Goal: Task Accomplishment & Management: Manage account settings

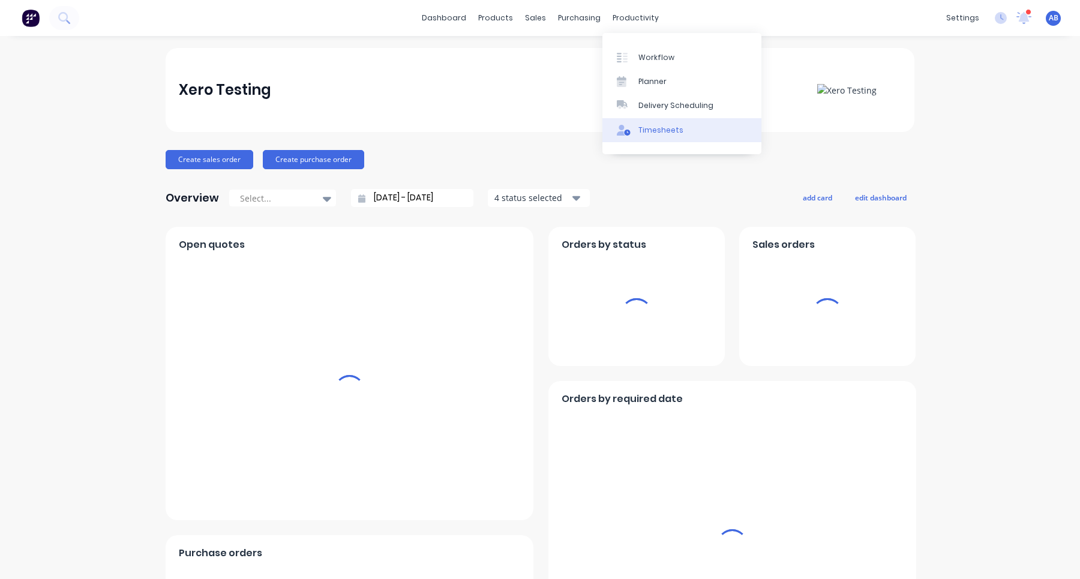
click at [653, 131] on div "Timesheets" at bounding box center [661, 130] width 45 height 11
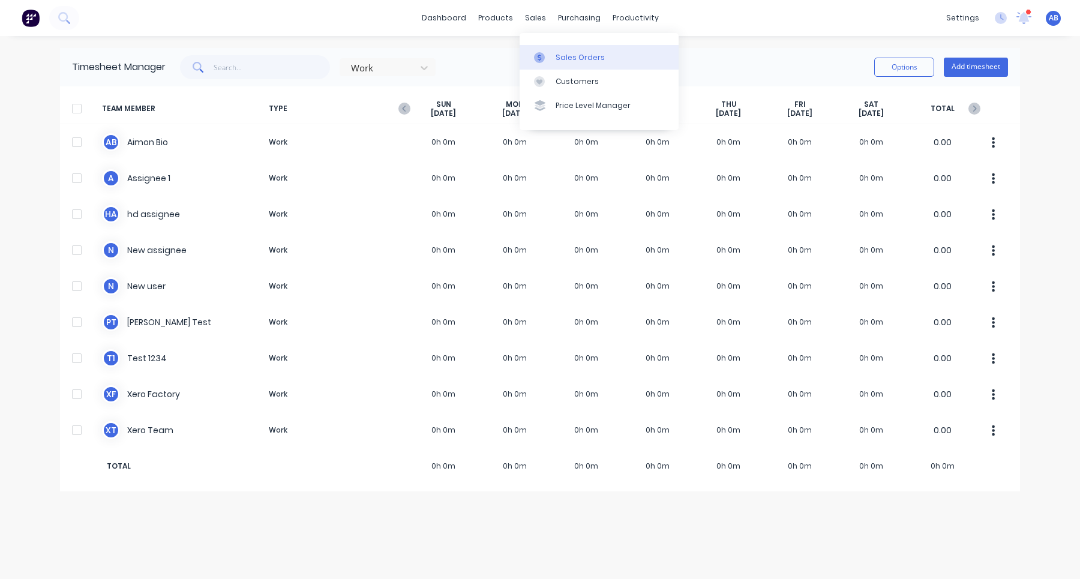
click at [561, 59] on div "Sales Orders" at bounding box center [580, 57] width 49 height 11
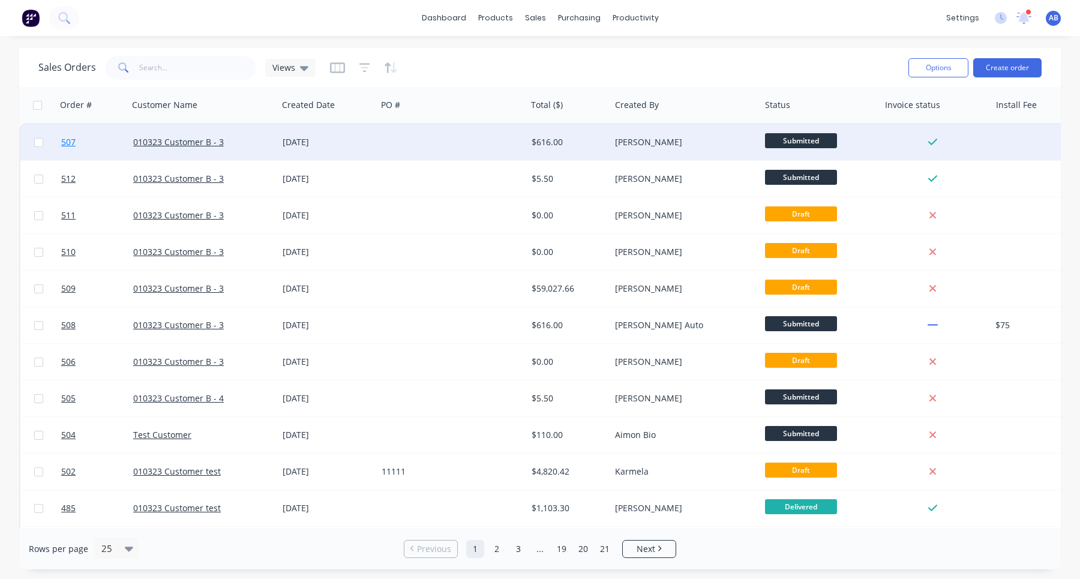
click at [74, 146] on span "507" at bounding box center [68, 142] width 14 height 12
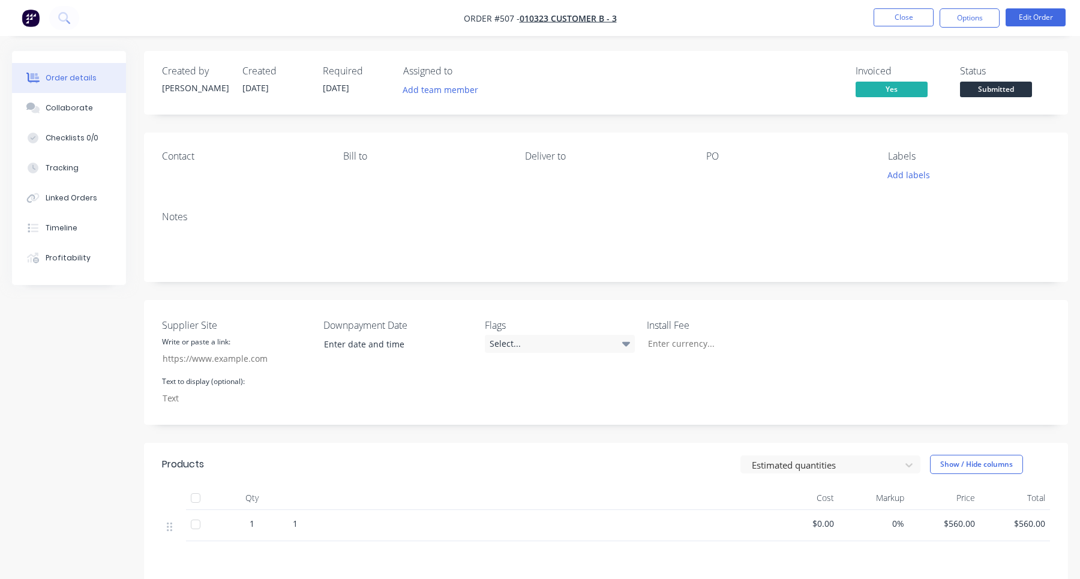
scroll to position [175, 0]
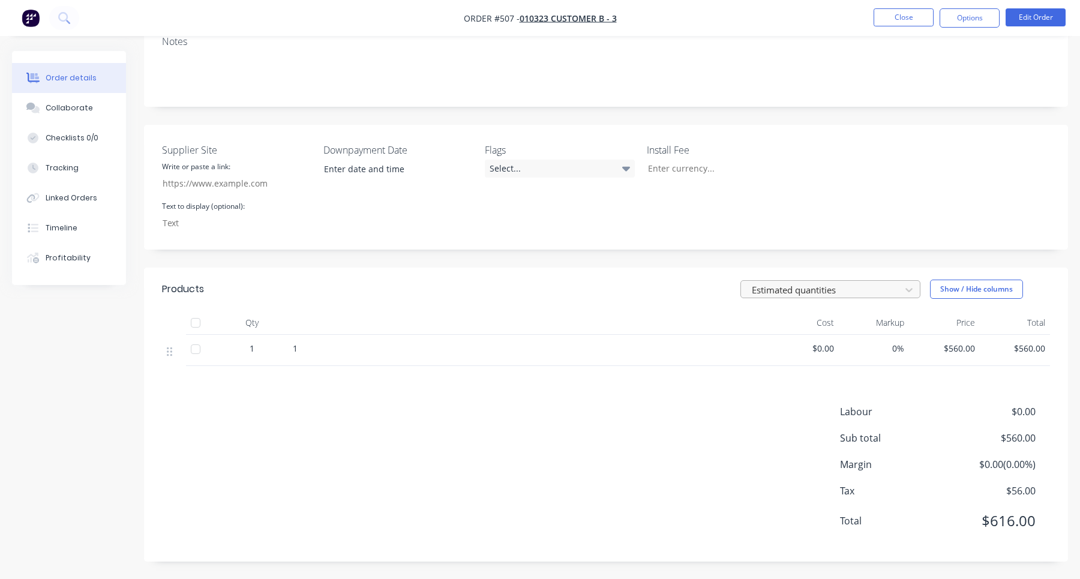
click at [811, 283] on div at bounding box center [823, 290] width 144 height 15
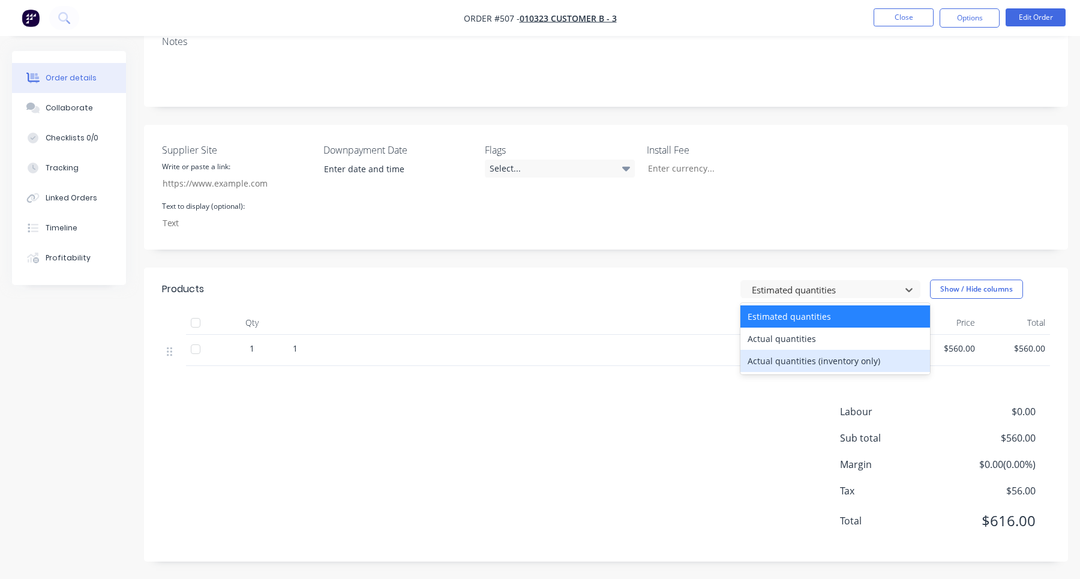
click at [795, 357] on div "Actual quantities (inventory only)" at bounding box center [836, 361] width 190 height 22
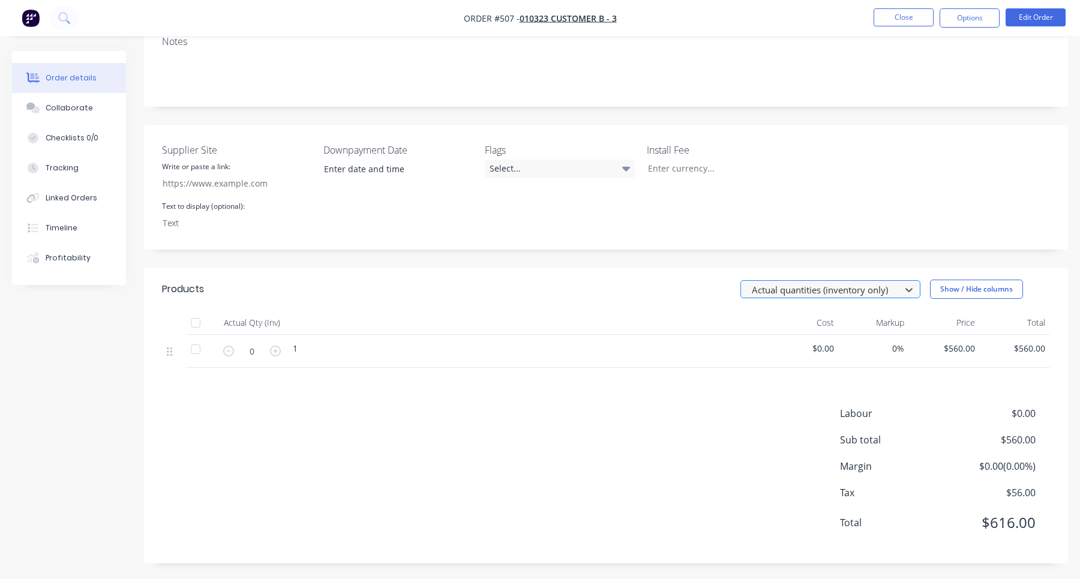
scroll to position [0, 0]
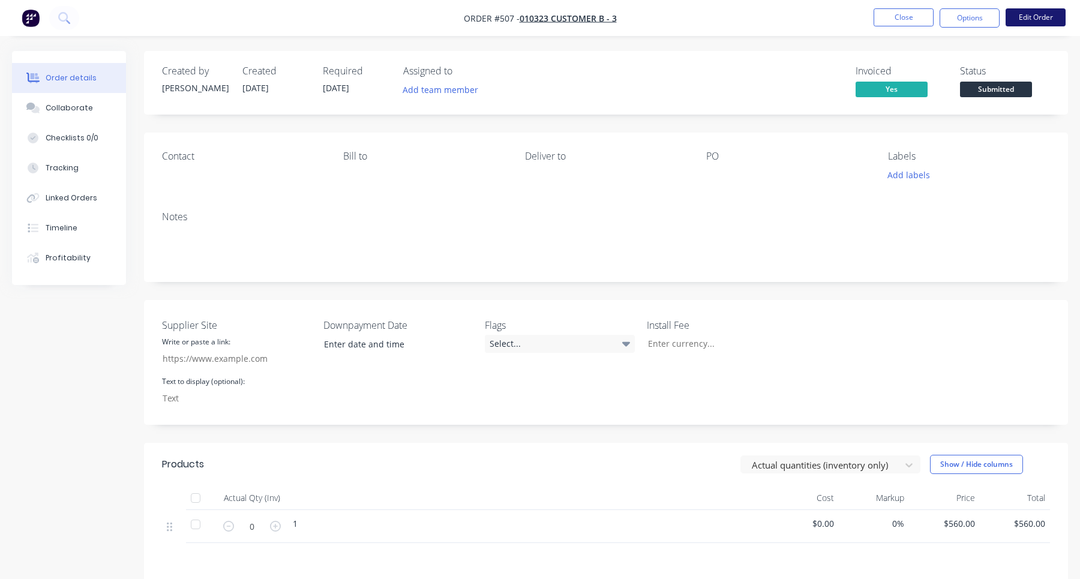
click at [1049, 12] on button "Edit Order" at bounding box center [1036, 17] width 60 height 18
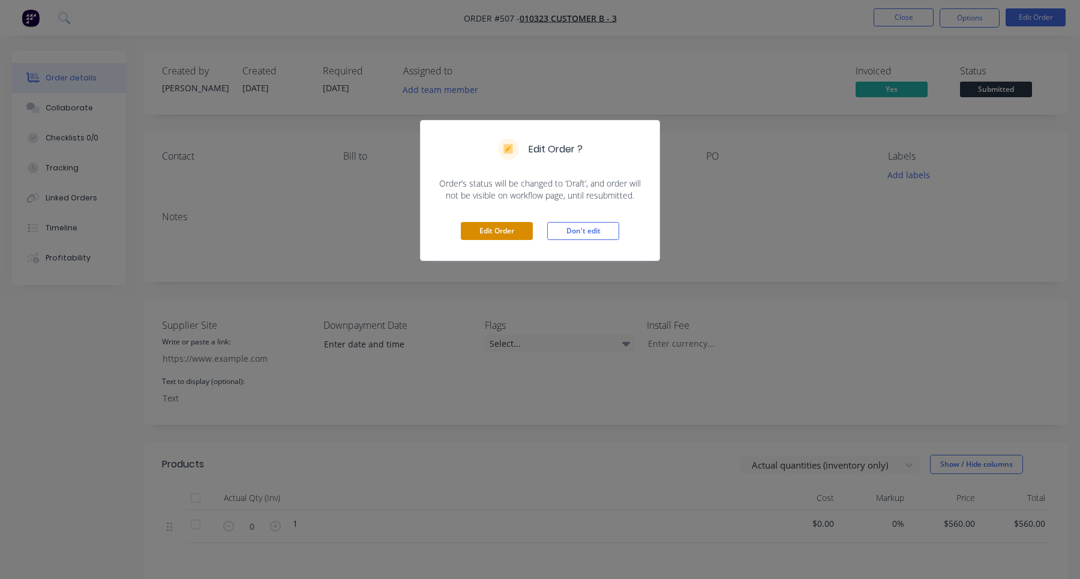
click at [514, 238] on button "Edit Order" at bounding box center [497, 231] width 72 height 18
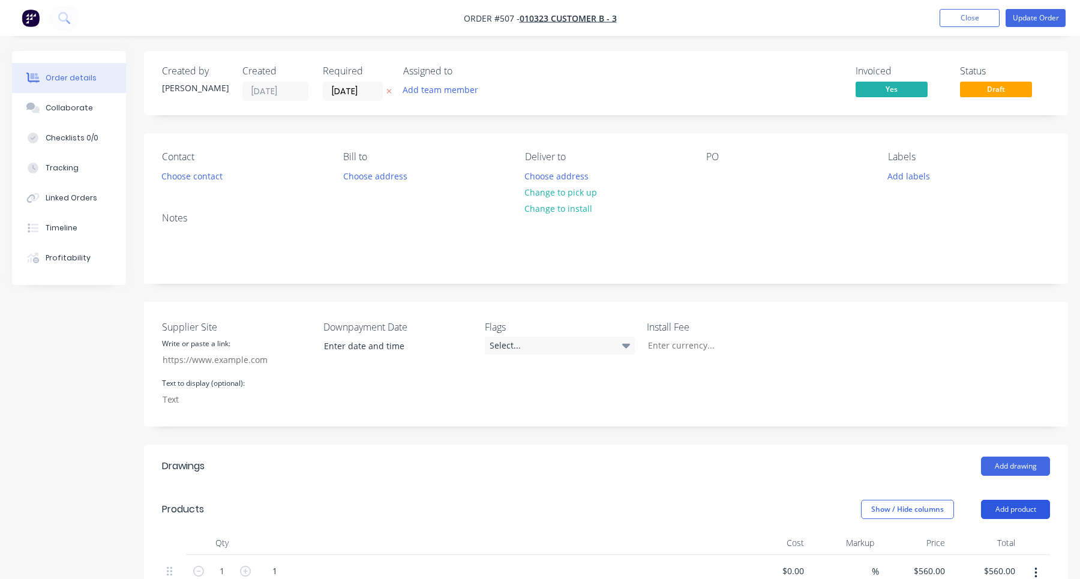
click at [1030, 510] on button "Add product" at bounding box center [1015, 509] width 69 height 19
click at [972, 539] on div "Product catalogue" at bounding box center [993, 539] width 92 height 17
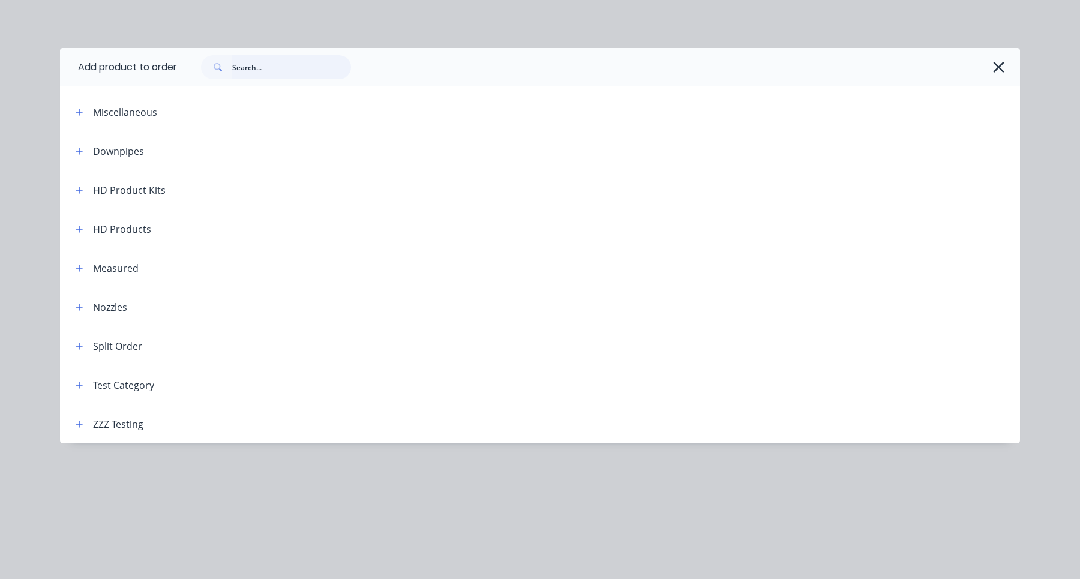
click at [319, 67] on input "text" at bounding box center [291, 67] width 119 height 24
type input "Sub"
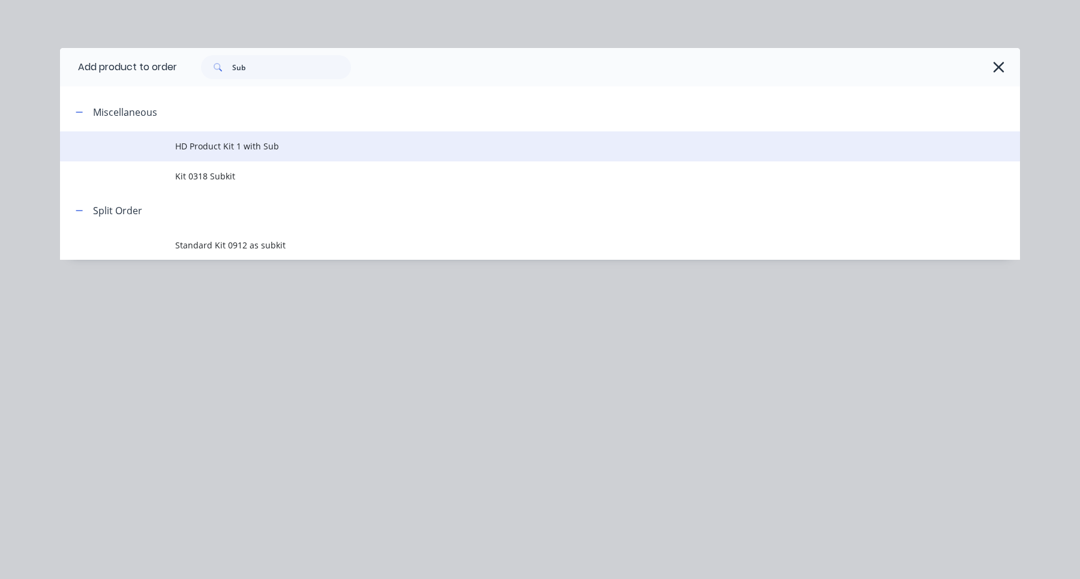
click at [225, 148] on span "HD Product Kit 1 with Sub" at bounding box center [513, 146] width 676 height 13
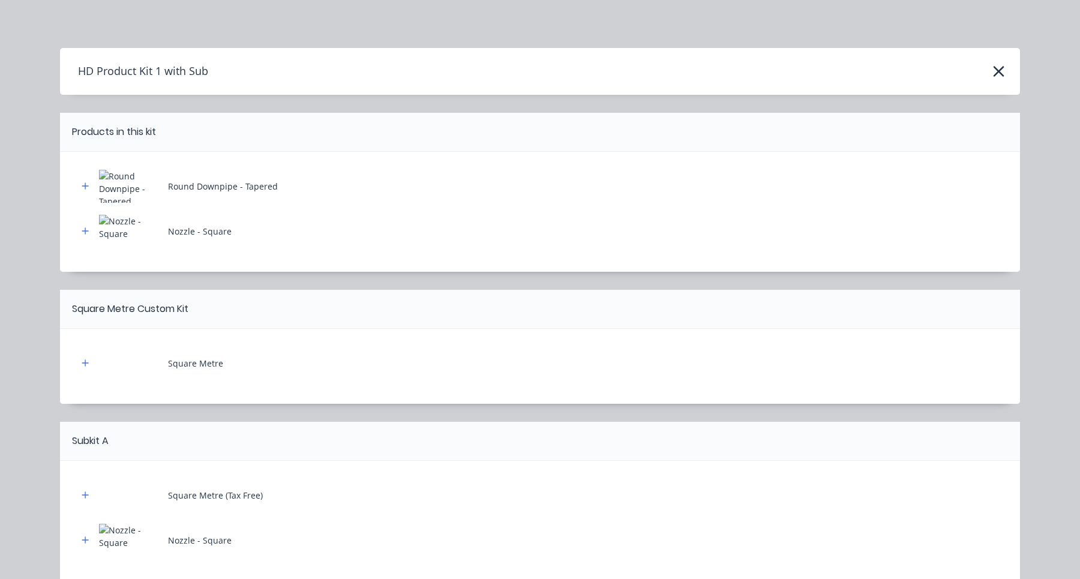
scroll to position [268, 0]
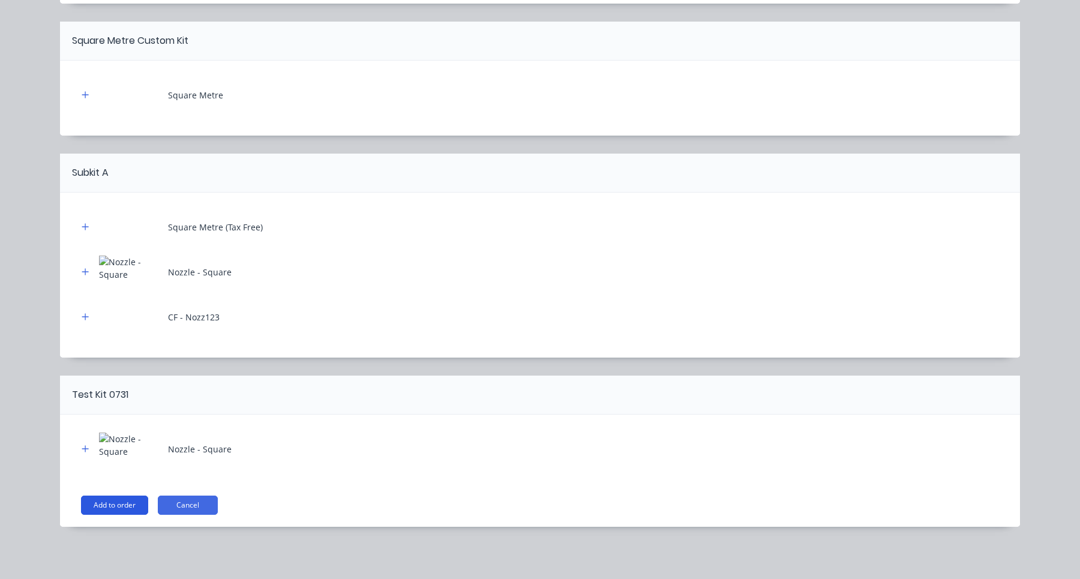
click at [127, 507] on button "Add to order" at bounding box center [114, 505] width 67 height 19
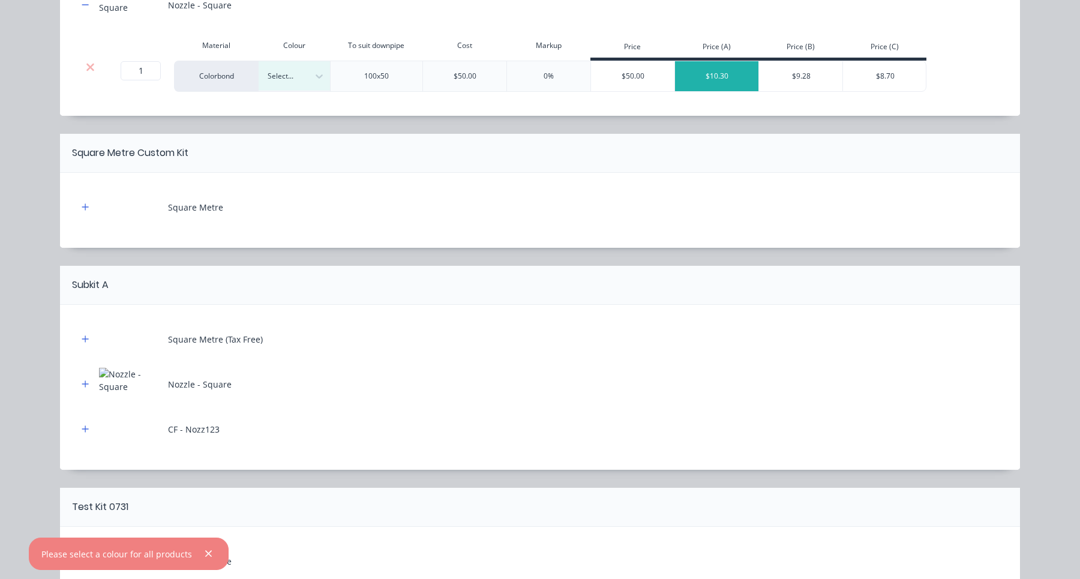
scroll to position [334, 0]
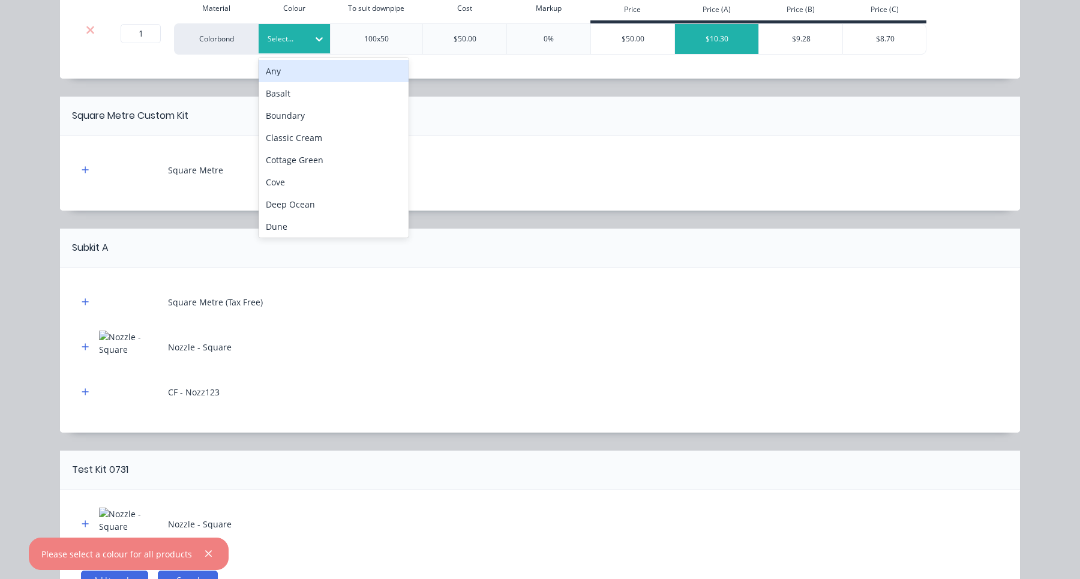
click at [304, 41] on div "Select..." at bounding box center [283, 39] width 49 height 16
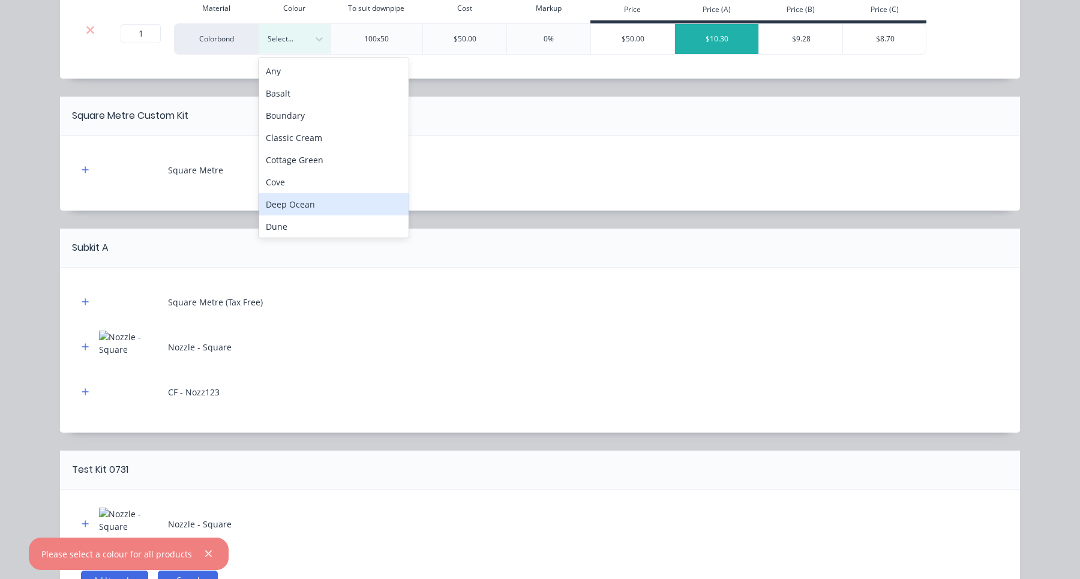
scroll to position [447, 0]
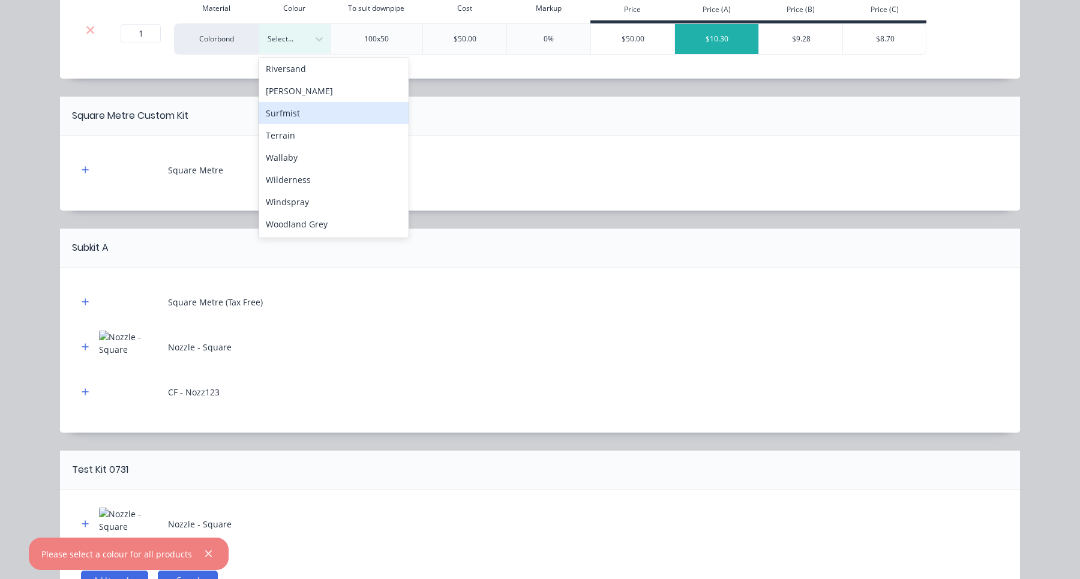
click at [304, 109] on div "Surfmist" at bounding box center [334, 113] width 150 height 22
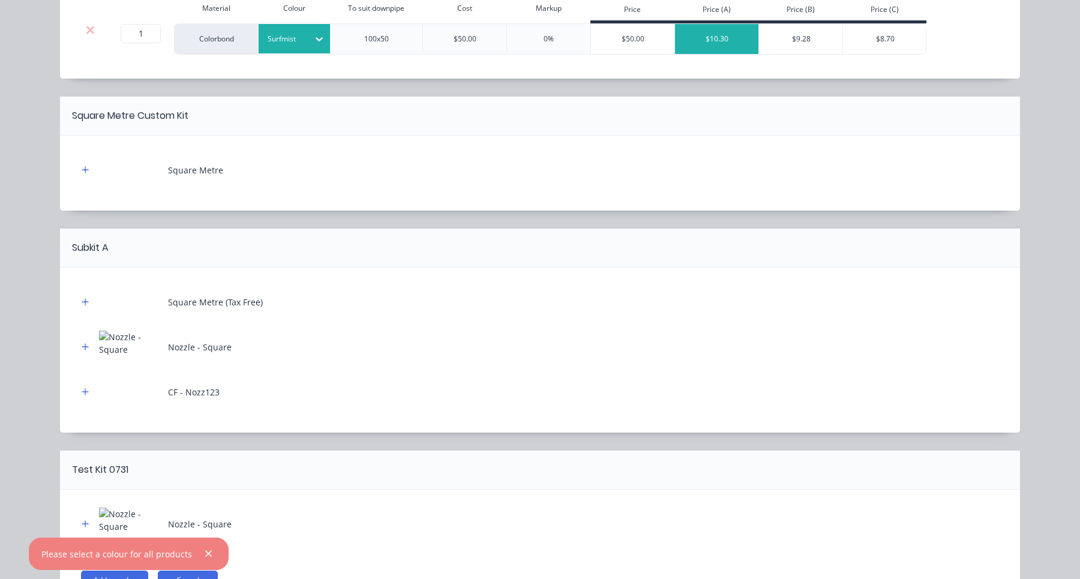
scroll to position [409, 0]
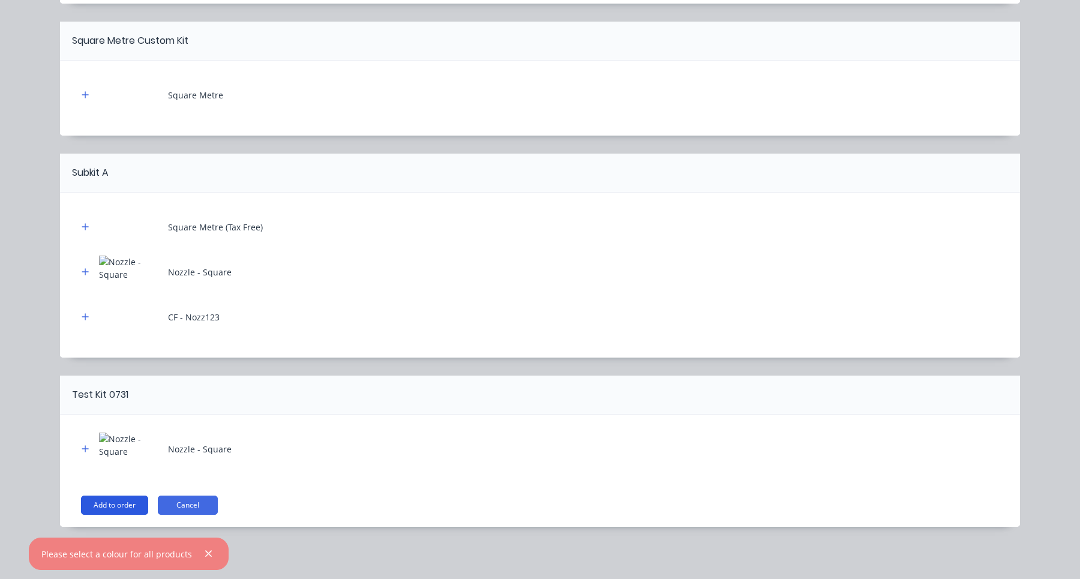
click at [115, 507] on button "Add to order" at bounding box center [114, 505] width 67 height 19
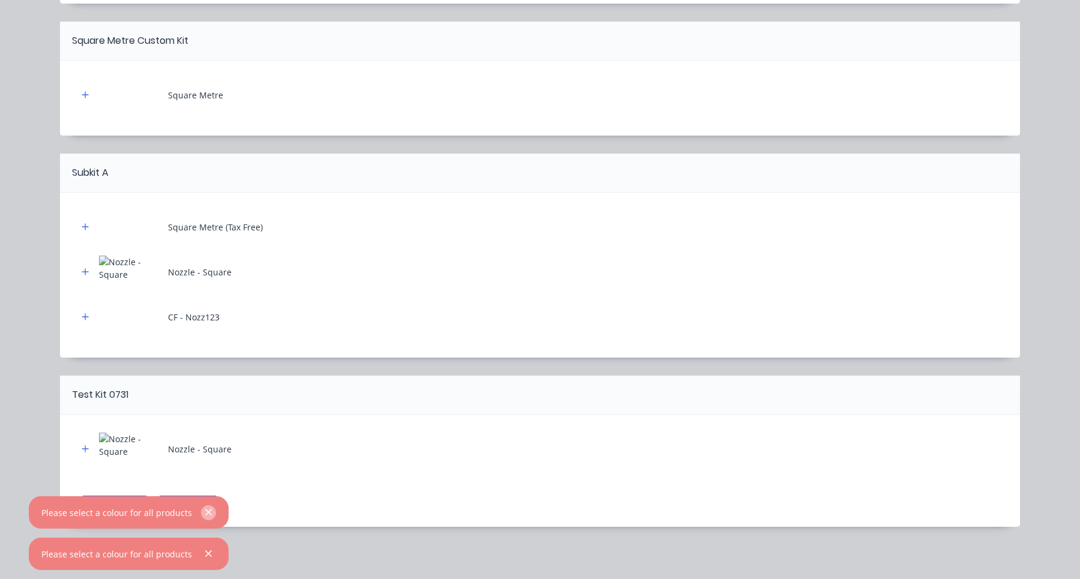
click at [206, 516] on icon "button" at bounding box center [209, 512] width 8 height 11
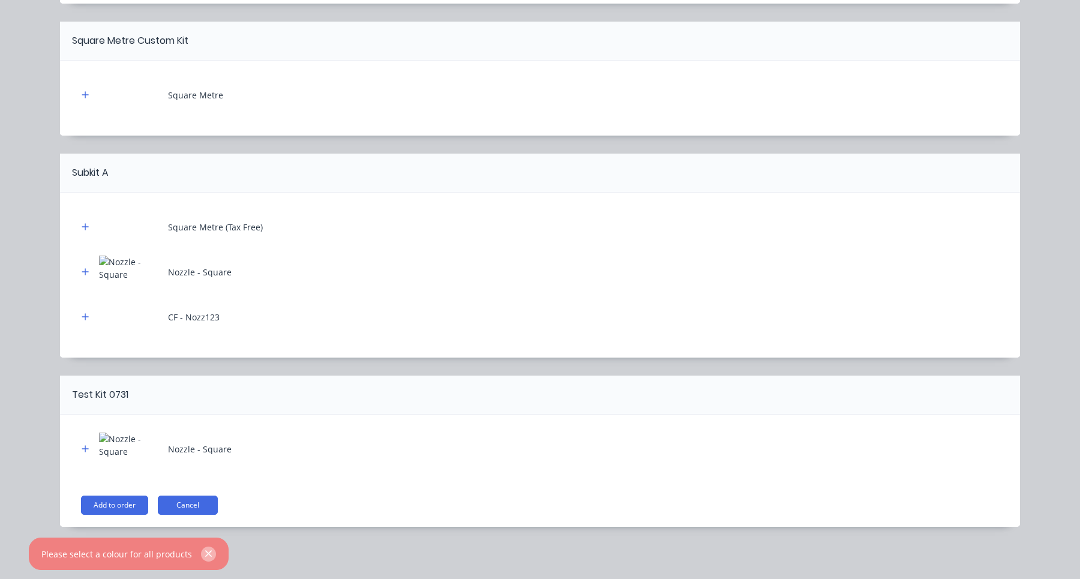
click at [205, 555] on icon "button" at bounding box center [209, 554] width 8 height 11
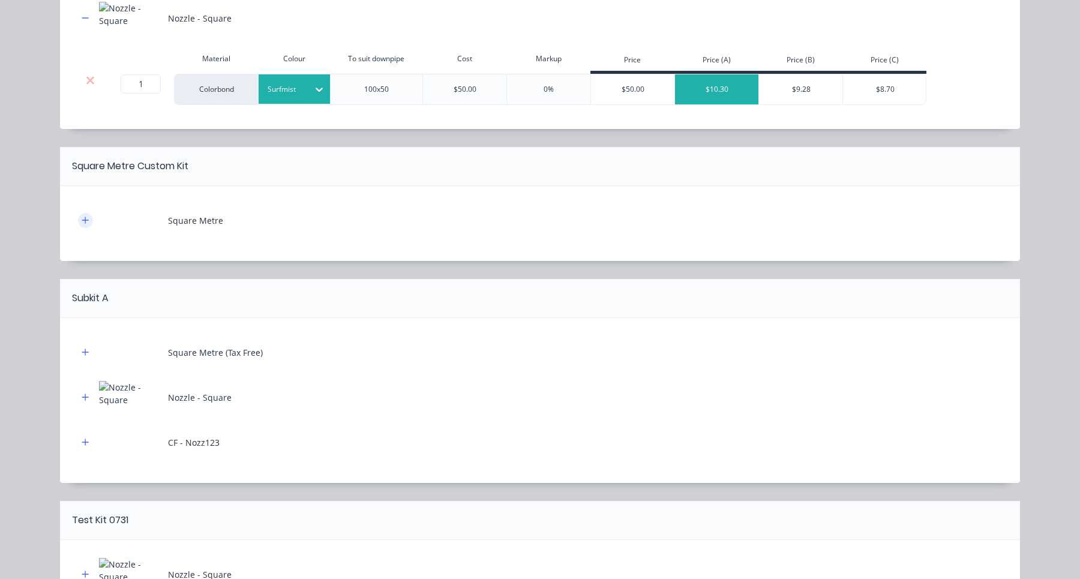
click at [85, 218] on icon "button" at bounding box center [85, 220] width 7 height 7
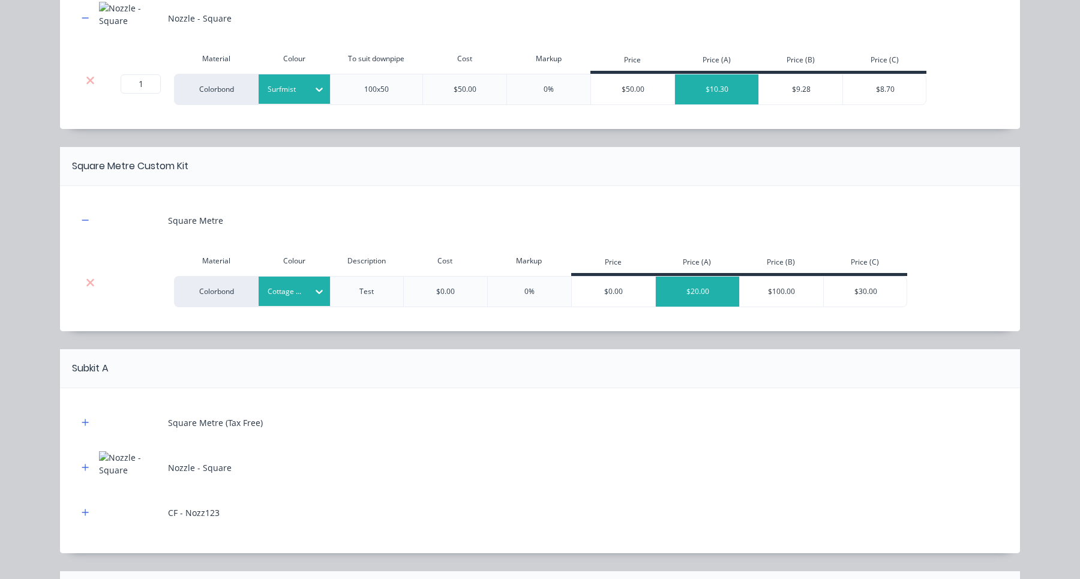
click at [307, 286] on div "Cottage Green" at bounding box center [283, 292] width 49 height 16
click at [88, 422] on icon "button" at bounding box center [85, 422] width 7 height 7
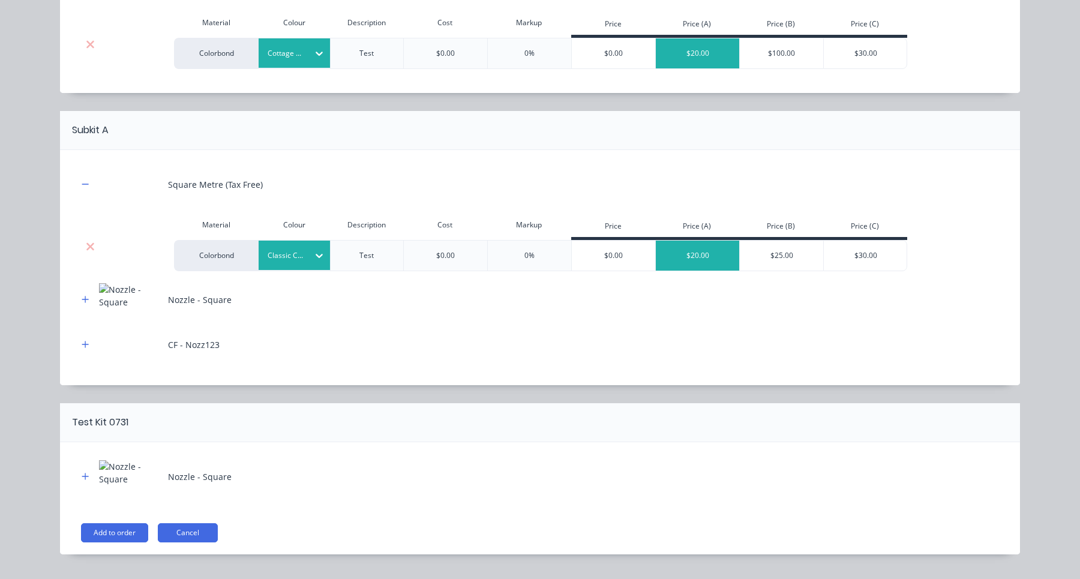
scroll to position [549, 0]
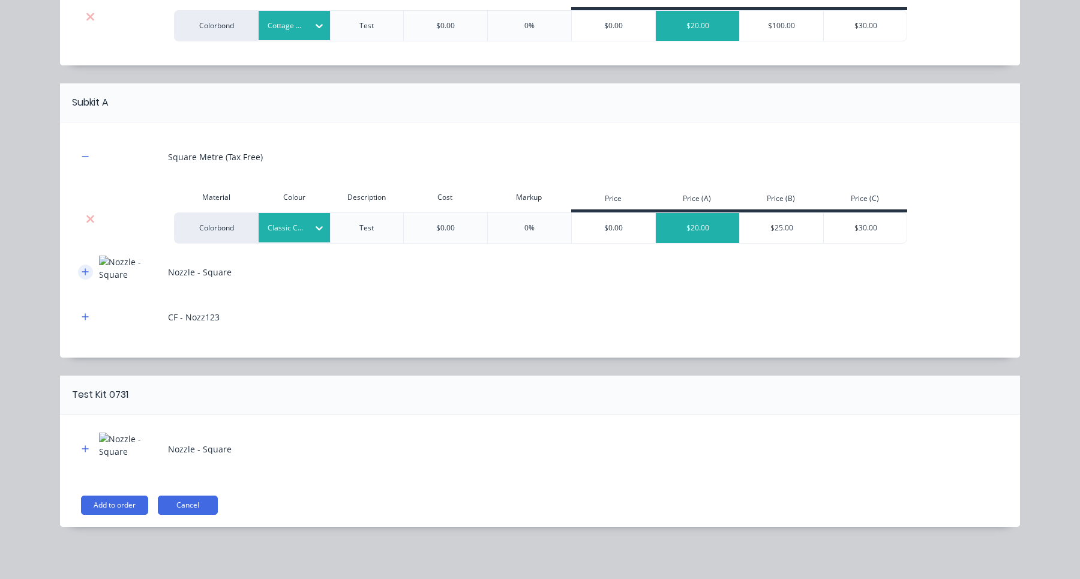
click at [85, 277] on button "button" at bounding box center [85, 272] width 15 height 15
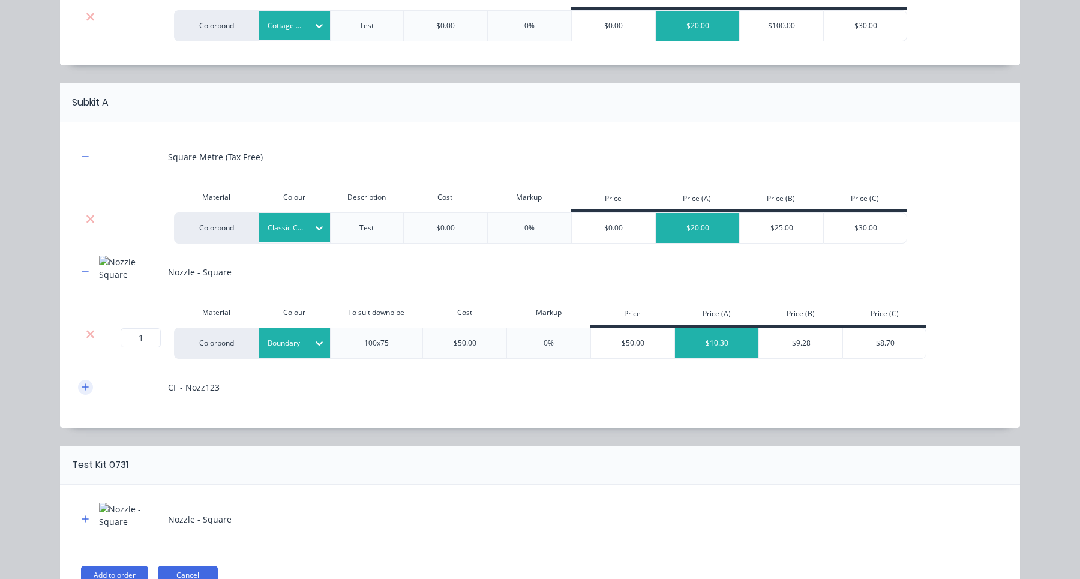
click at [80, 385] on button "button" at bounding box center [85, 387] width 15 height 15
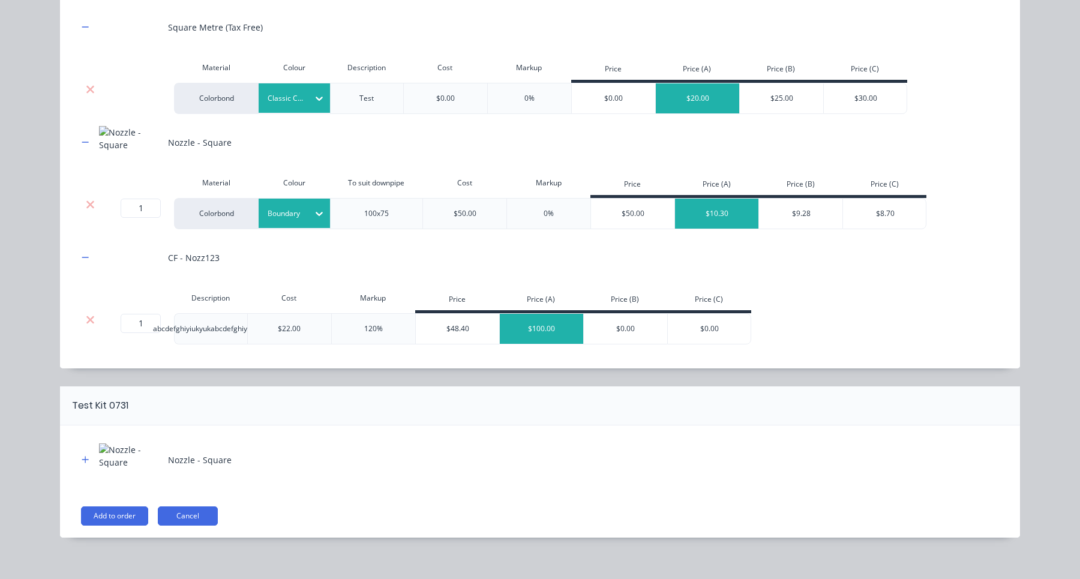
scroll to position [679, 0]
click at [86, 457] on icon "button" at bounding box center [85, 459] width 7 height 8
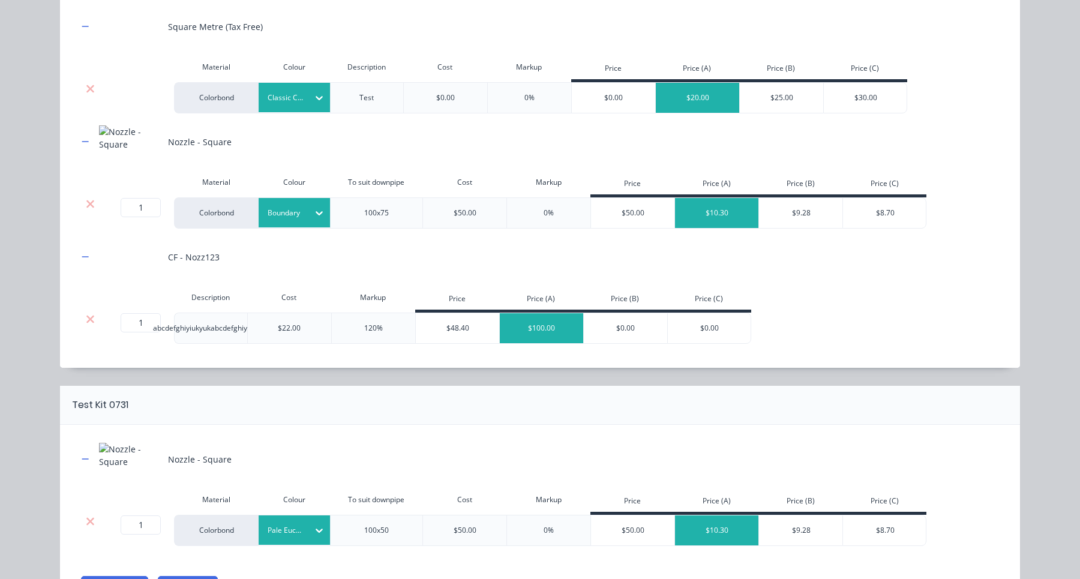
scroll to position [760, 0]
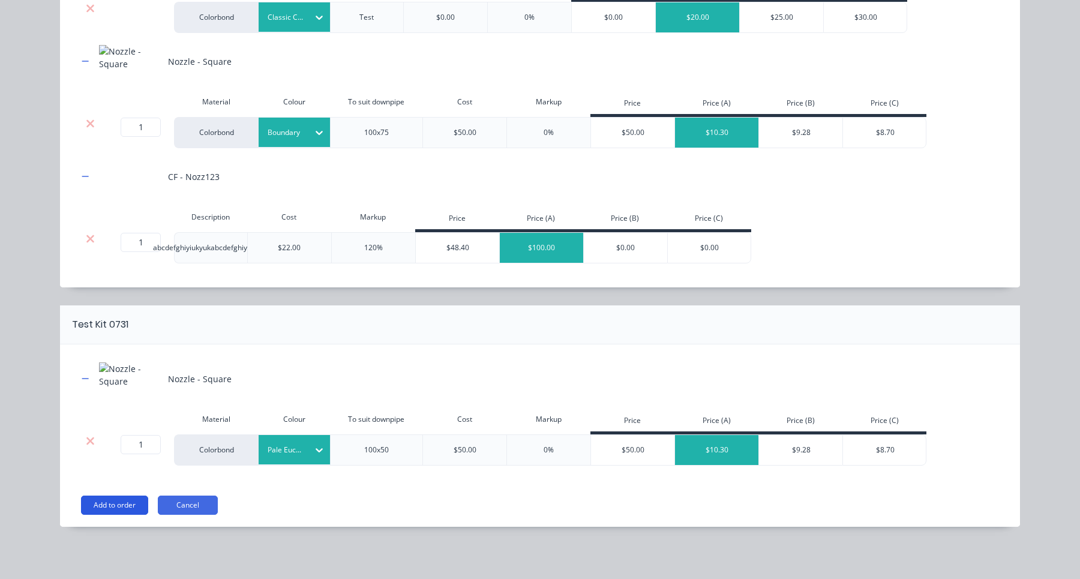
click at [122, 504] on button "Add to order" at bounding box center [114, 505] width 67 height 19
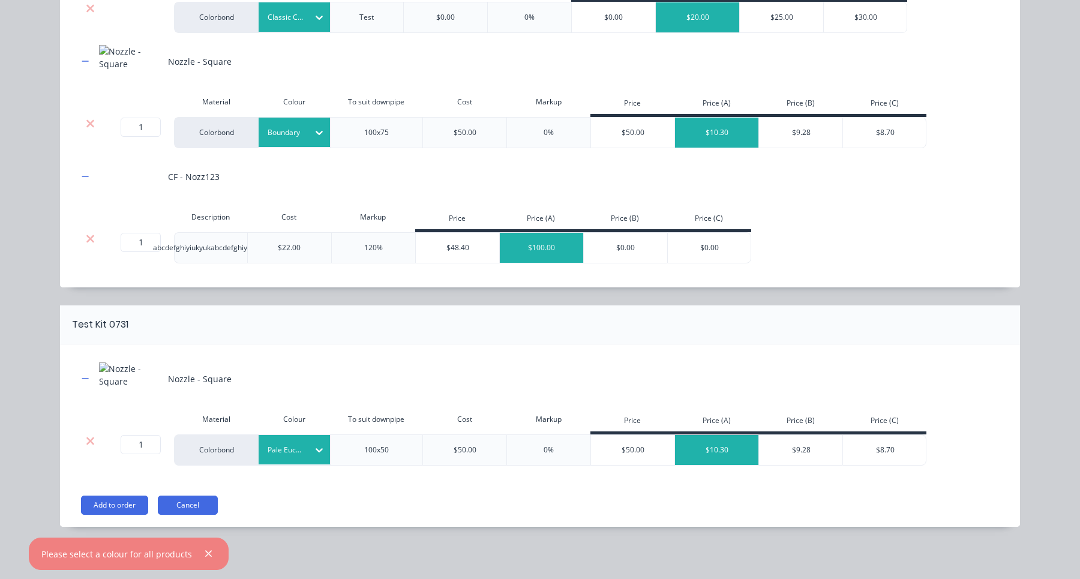
click at [295, 132] on div at bounding box center [286, 132] width 36 height 13
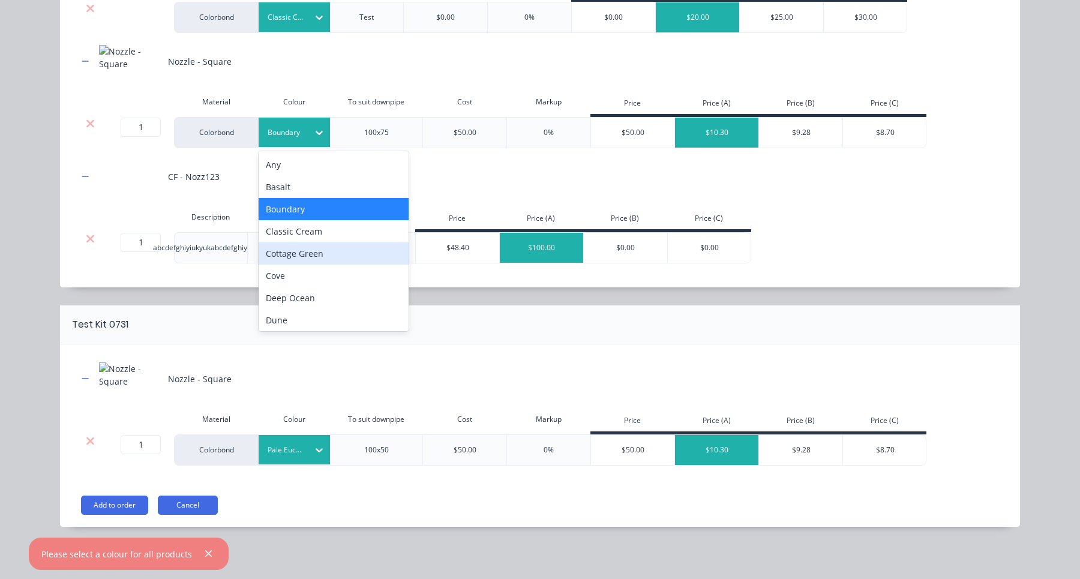
click at [292, 254] on div "Cottage Green" at bounding box center [334, 253] width 150 height 22
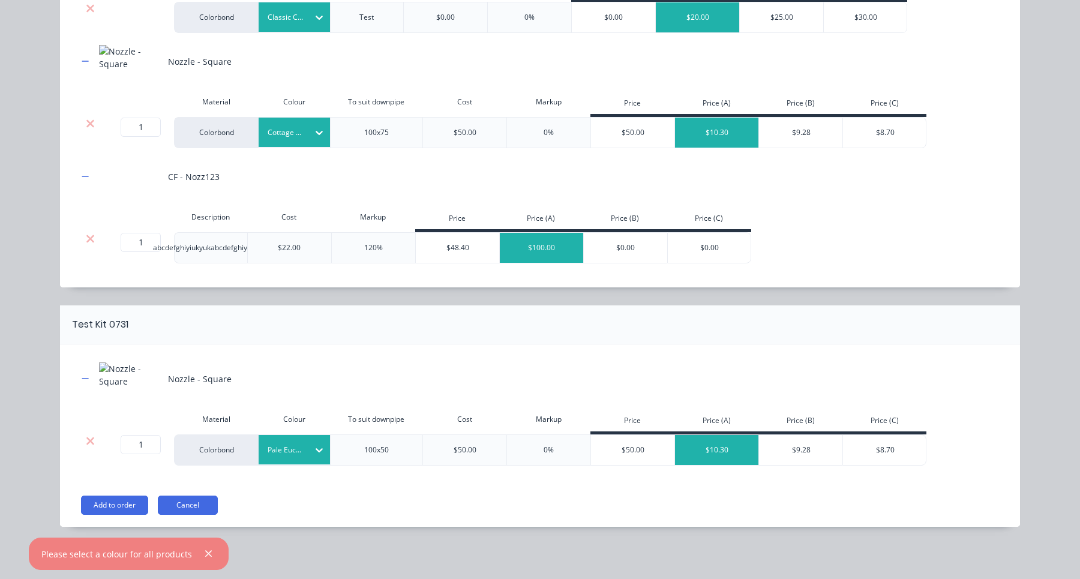
click at [294, 23] on div "Classic Cream" at bounding box center [283, 18] width 49 height 16
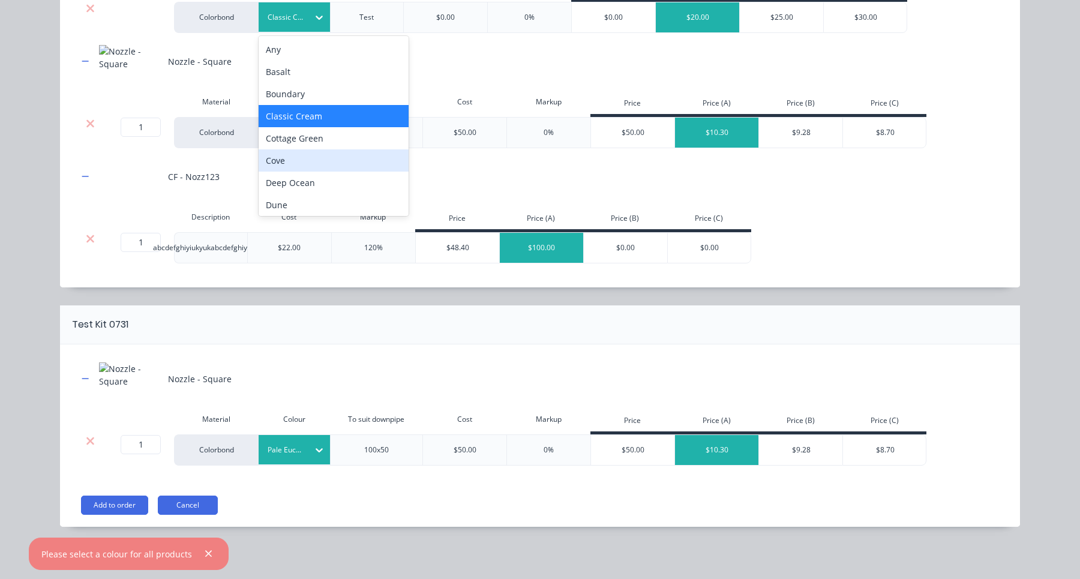
click at [292, 190] on div "Deep Ocean" at bounding box center [334, 183] width 150 height 22
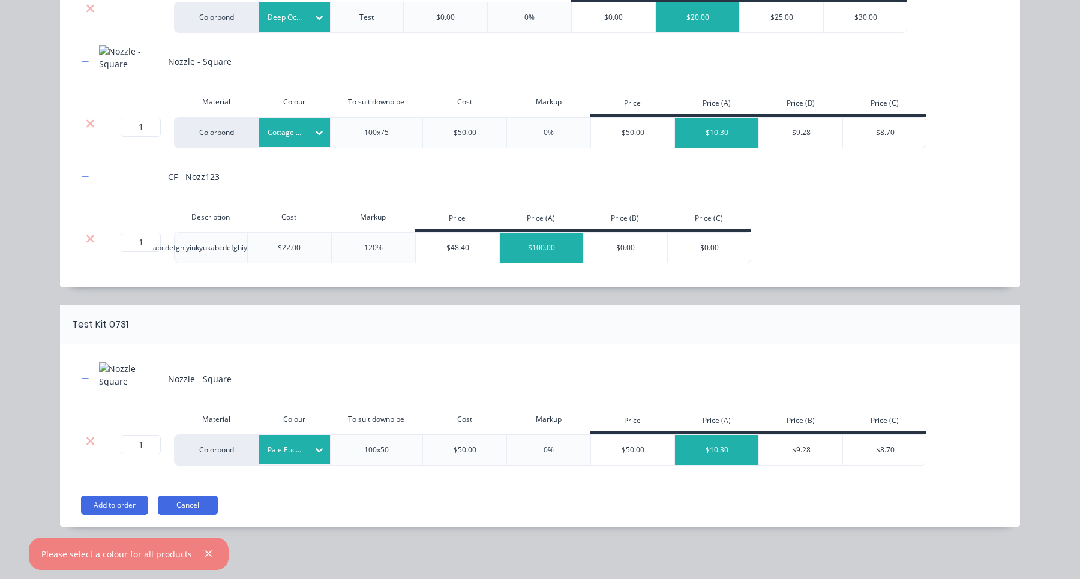
click at [293, 450] on div at bounding box center [286, 450] width 36 height 13
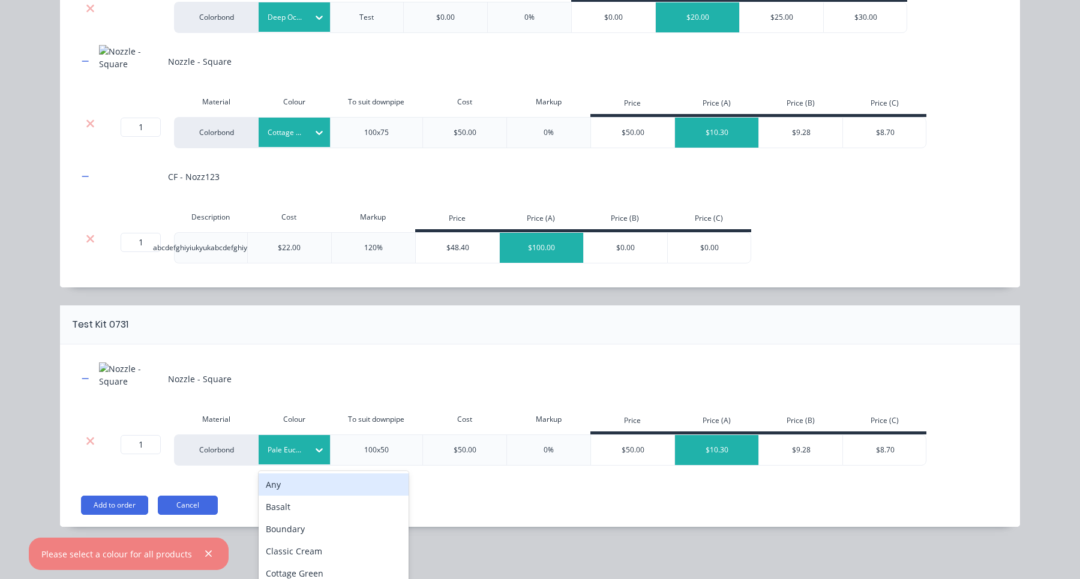
scroll to position [74, 0]
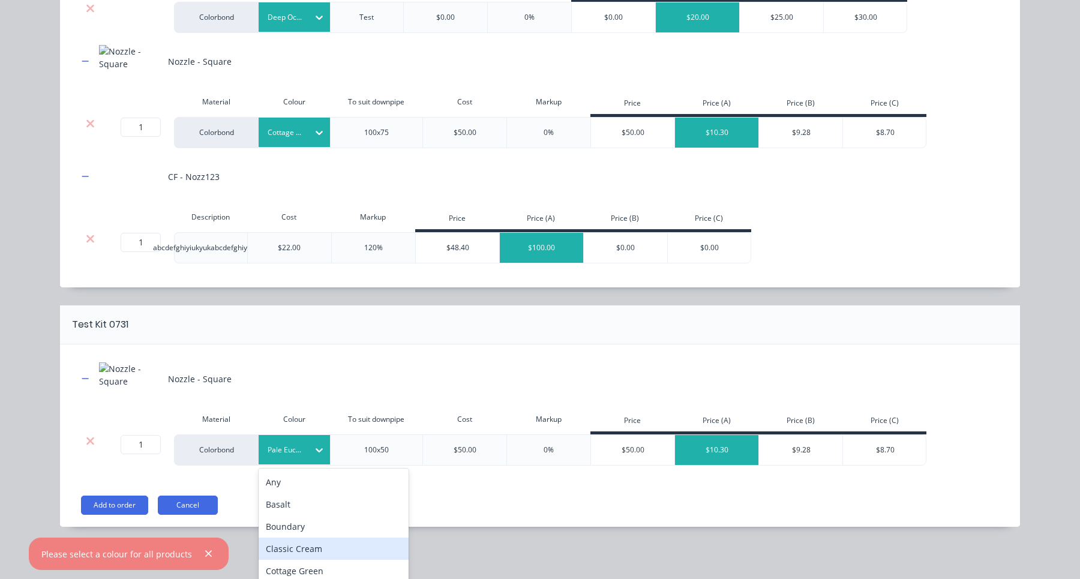
click at [309, 539] on div "Classic Cream" at bounding box center [334, 549] width 150 height 22
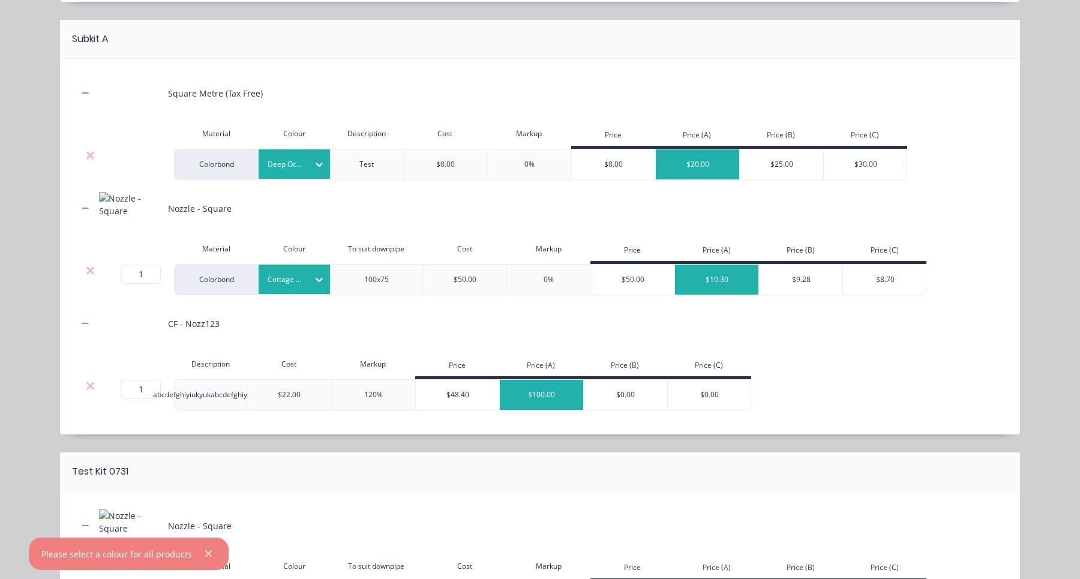
scroll to position [0, 0]
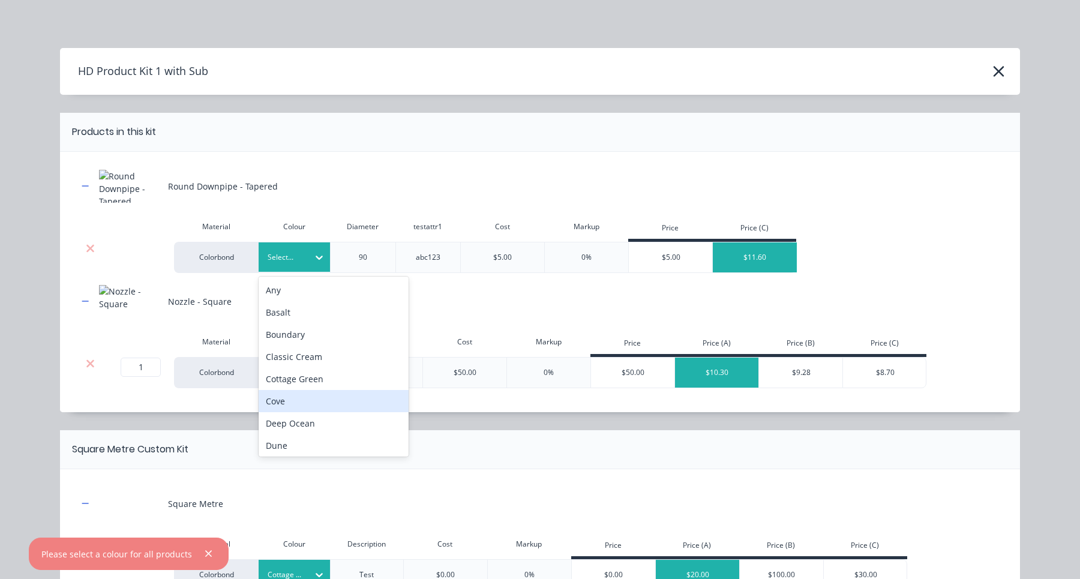
click at [293, 399] on div "Cove" at bounding box center [334, 401] width 150 height 22
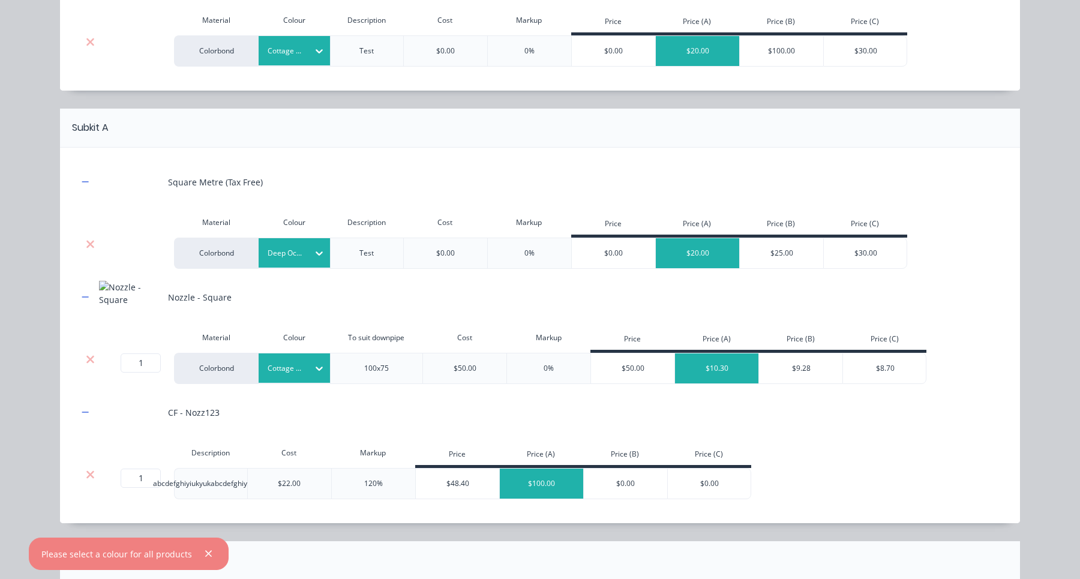
scroll to position [760, 0]
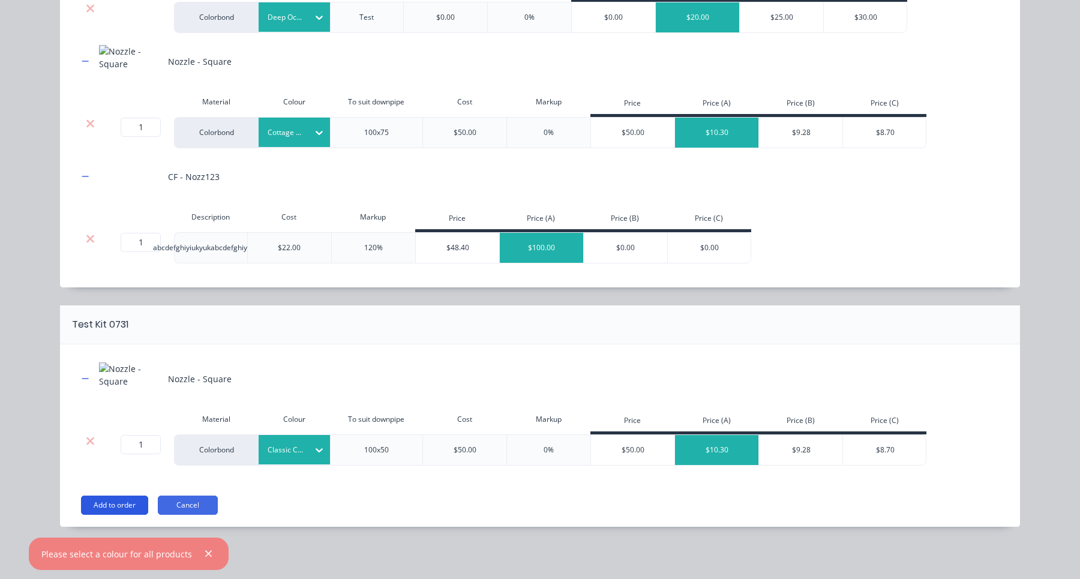
click at [119, 506] on button "Add to order" at bounding box center [114, 505] width 67 height 19
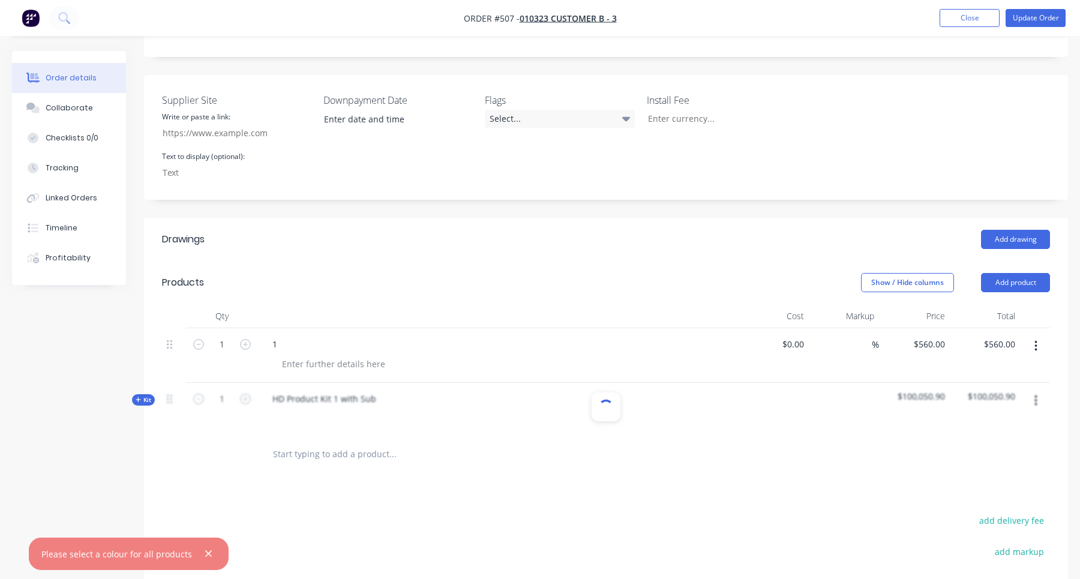
scroll to position [319, 0]
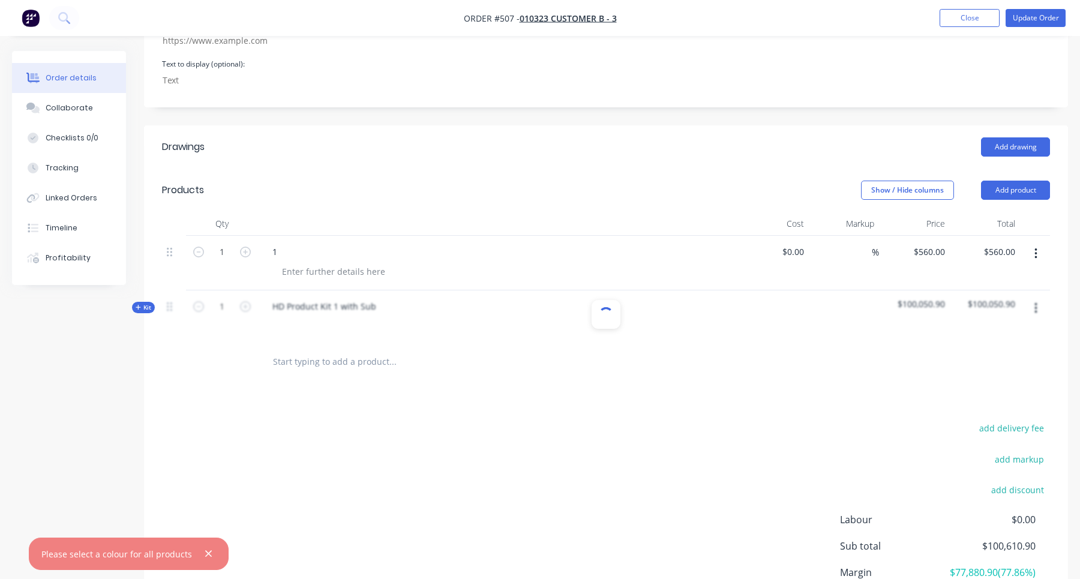
click at [146, 306] on span "Kit" at bounding box center [144, 307] width 16 height 9
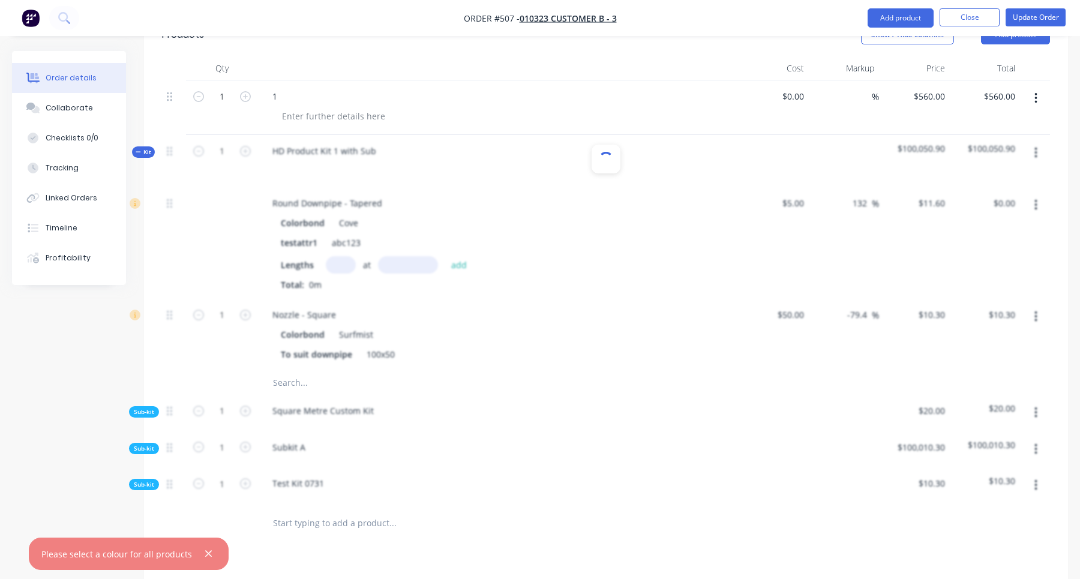
scroll to position [618, 0]
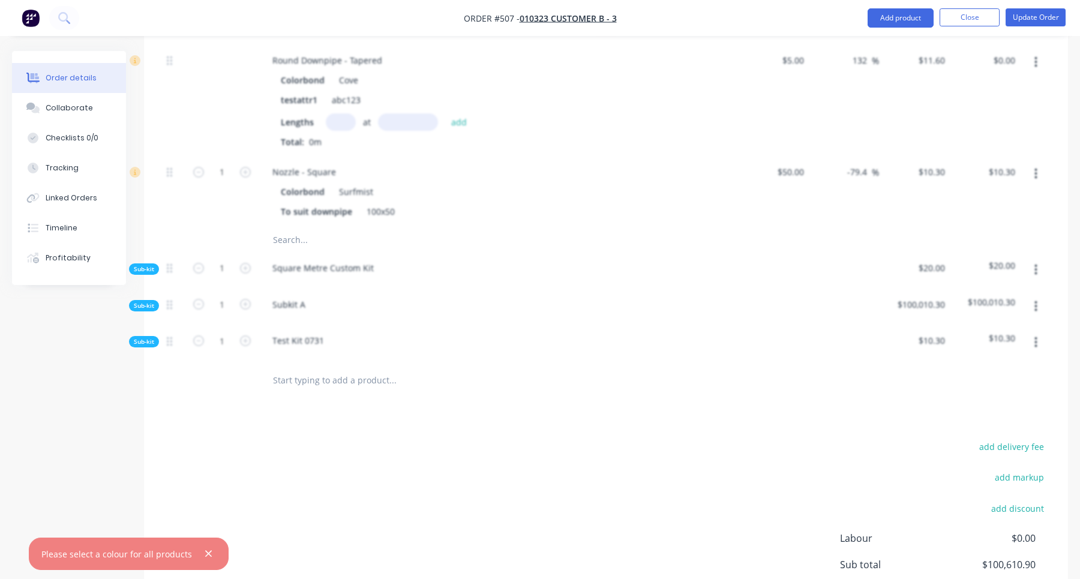
click at [296, 239] on input "text" at bounding box center [392, 240] width 240 height 24
click at [388, 377] on input "text" at bounding box center [392, 381] width 240 height 24
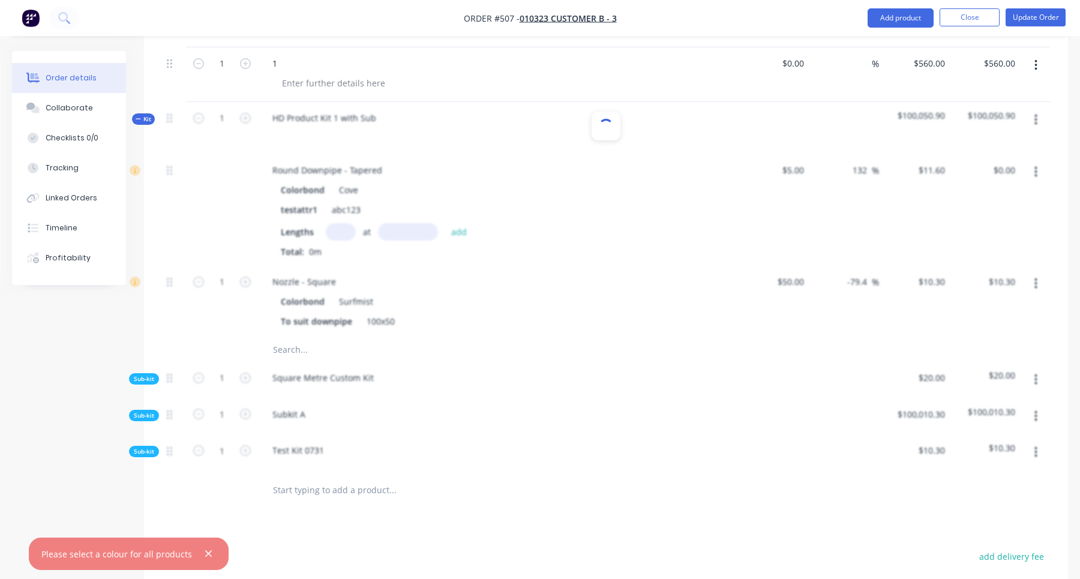
scroll to position [441, 0]
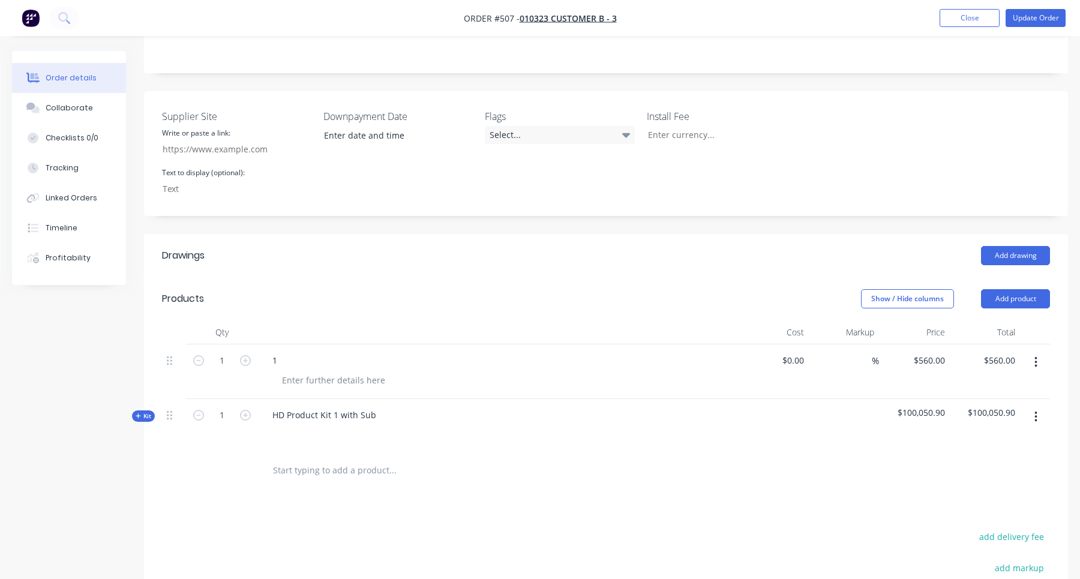
scroll to position [427, 0]
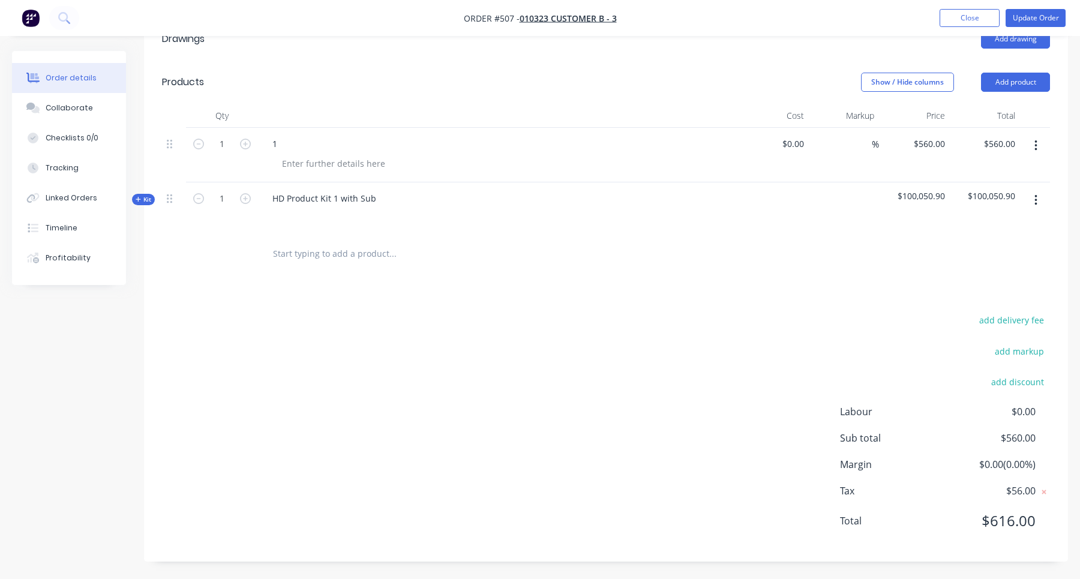
click at [143, 195] on span "Kit" at bounding box center [144, 199] width 16 height 9
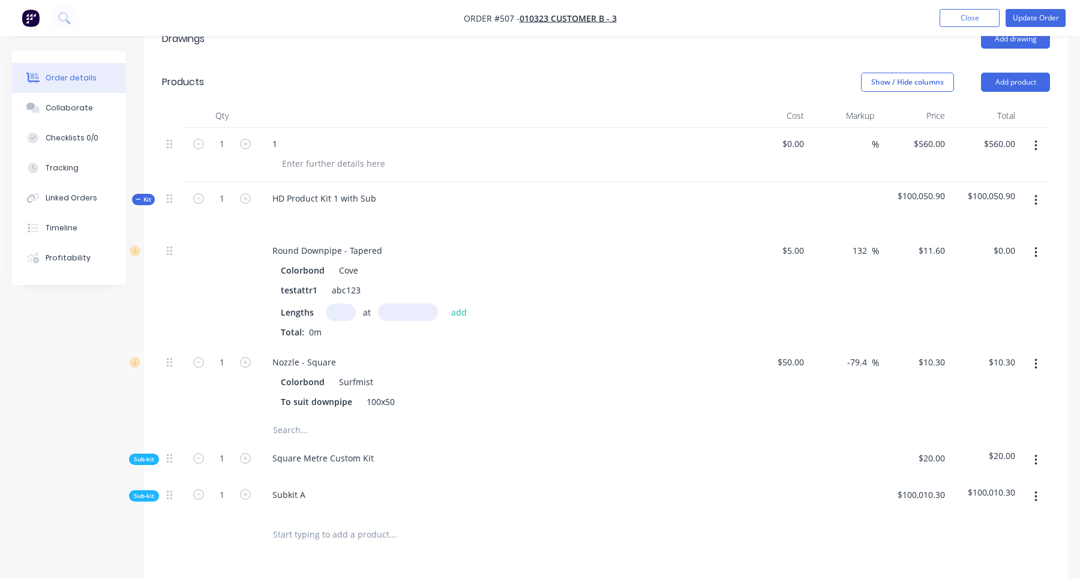
scroll to position [708, 0]
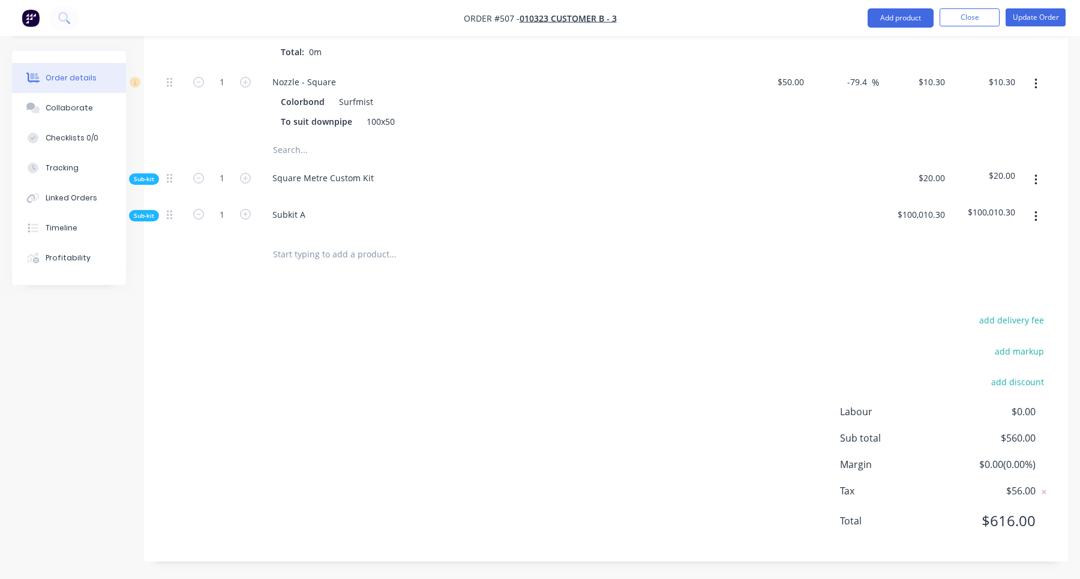
click at [145, 179] on span "Sub-kit" at bounding box center [144, 179] width 20 height 9
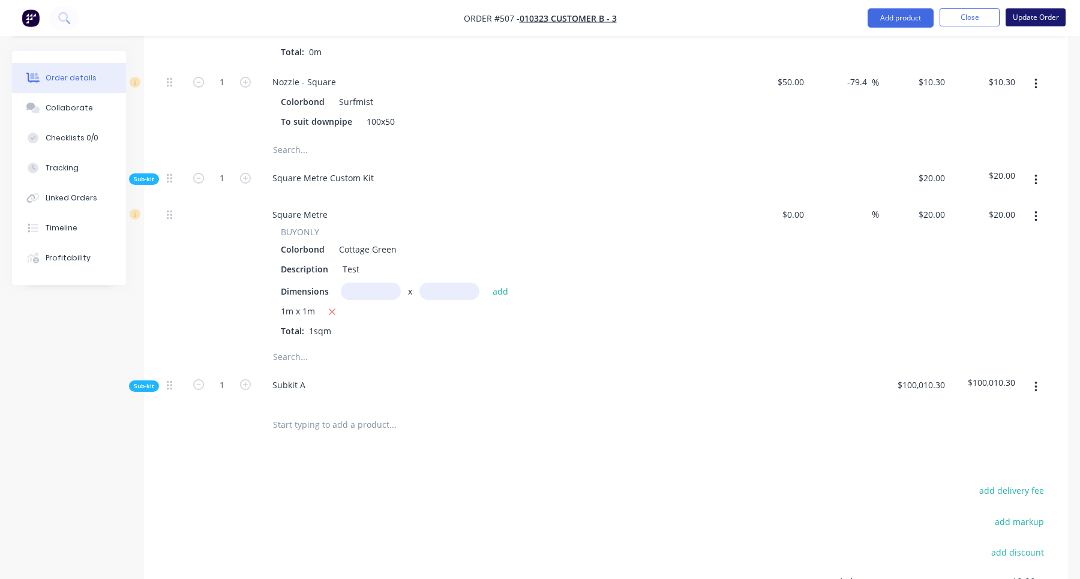
click at [1040, 23] on button "Update Order" at bounding box center [1036, 17] width 60 height 18
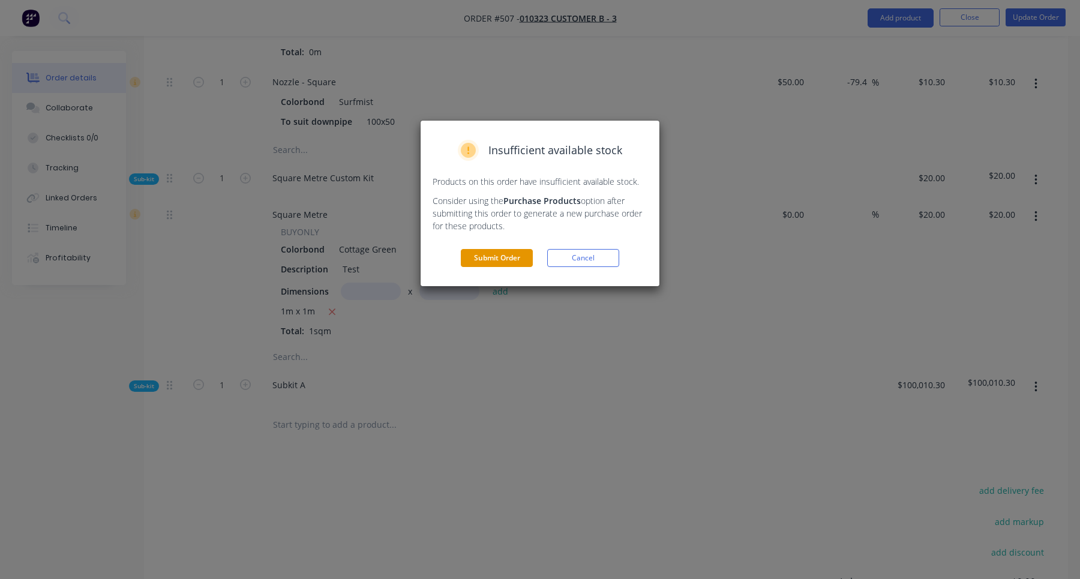
click at [519, 255] on button "Submit Order" at bounding box center [497, 258] width 72 height 18
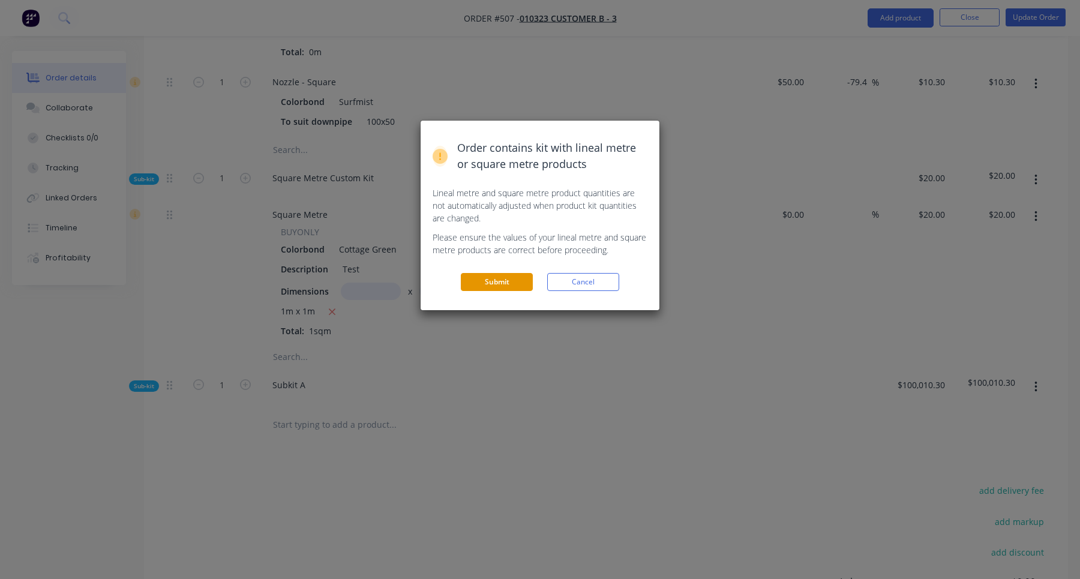
click at [490, 277] on button "Submit" at bounding box center [497, 282] width 72 height 18
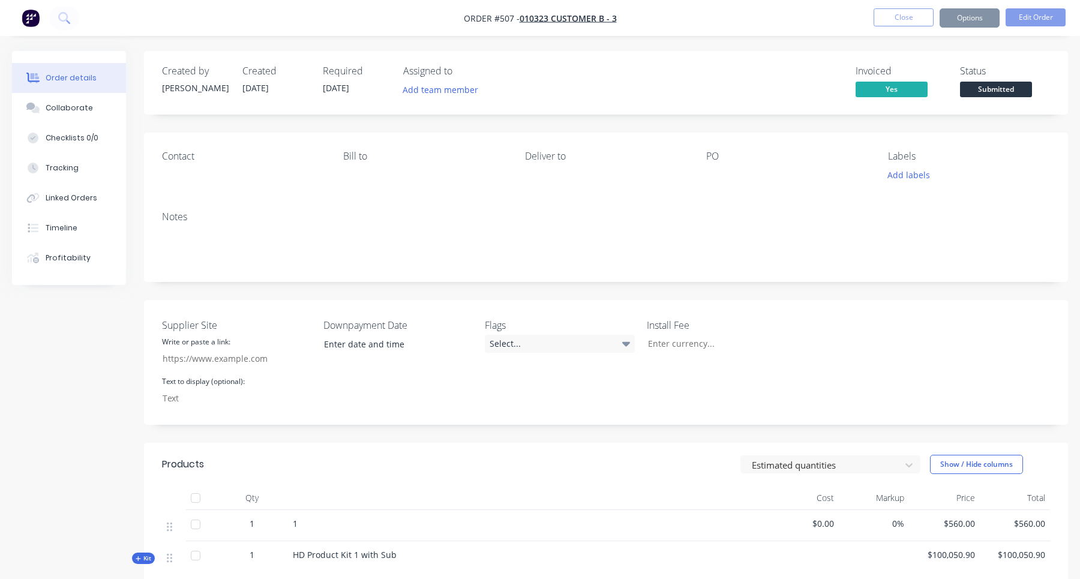
scroll to position [212, 0]
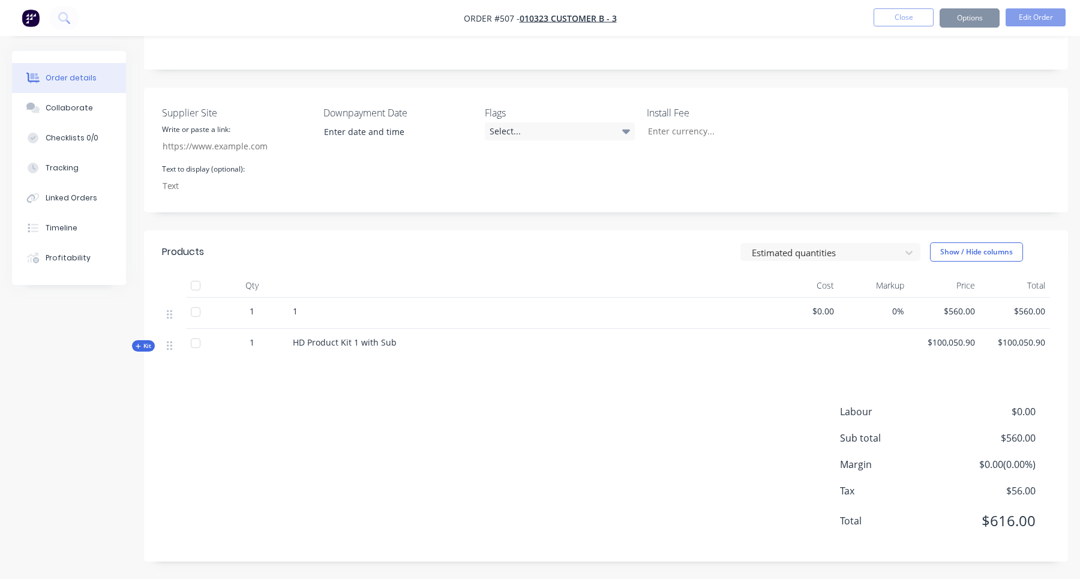
click at [149, 344] on span "Kit" at bounding box center [144, 346] width 16 height 9
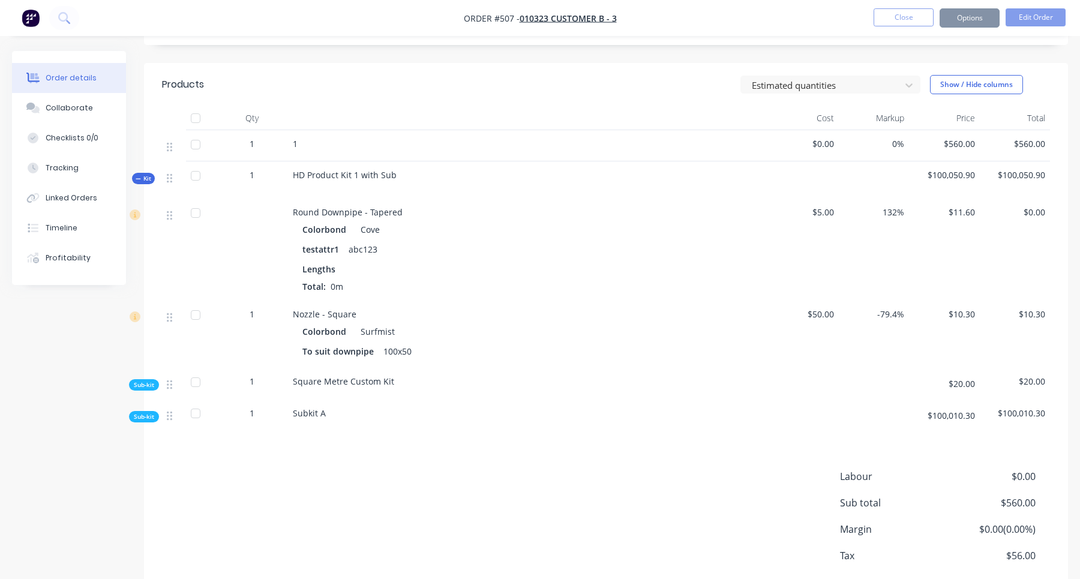
scroll to position [355, 0]
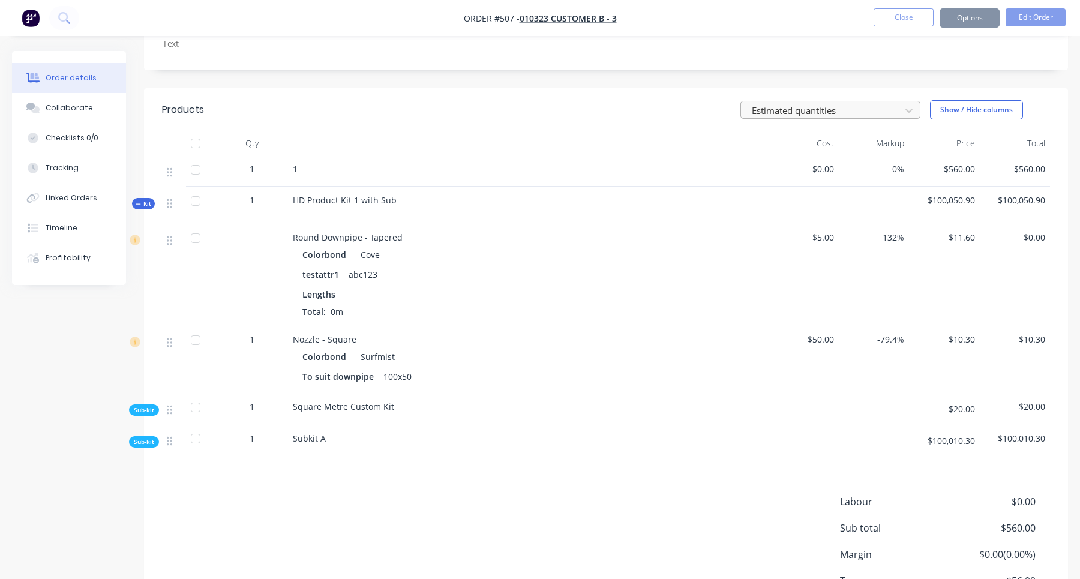
click at [821, 118] on div "Estimated quantities" at bounding box center [822, 110] width 151 height 18
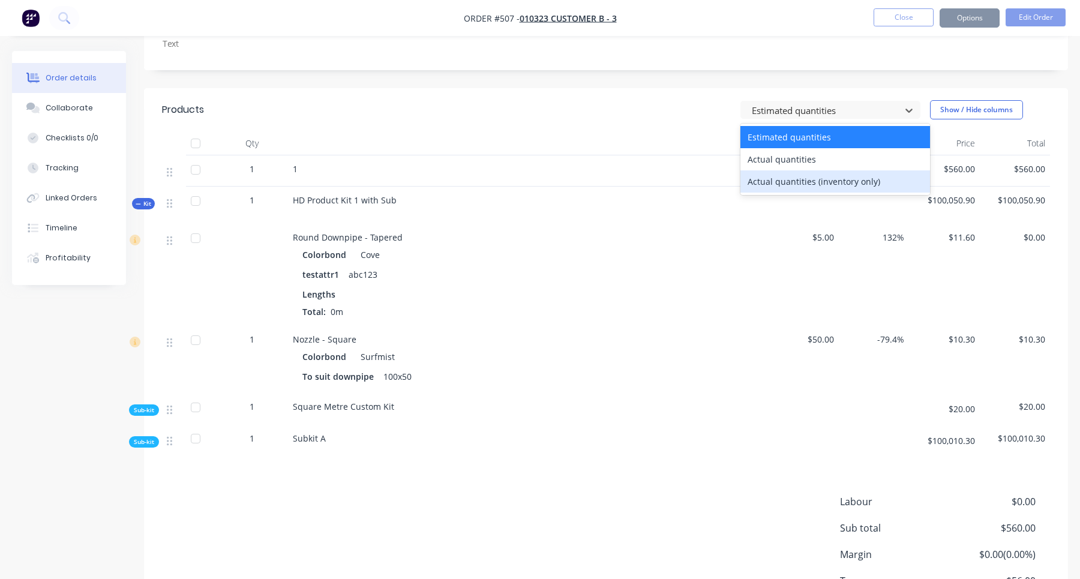
click at [799, 173] on div "Actual quantities (inventory only)" at bounding box center [836, 181] width 190 height 22
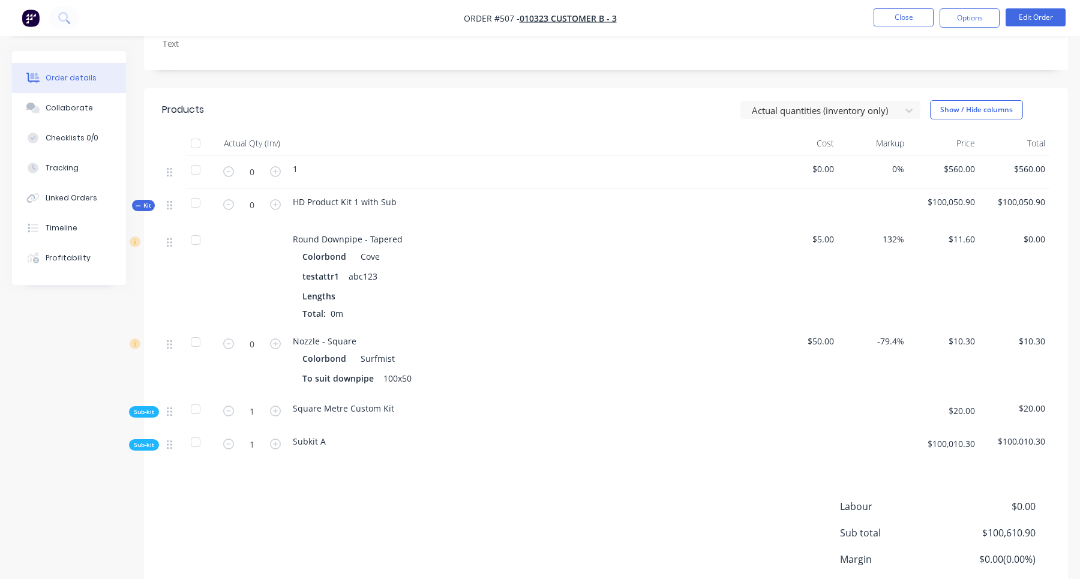
click at [148, 415] on span "Sub-kit" at bounding box center [144, 412] width 20 height 9
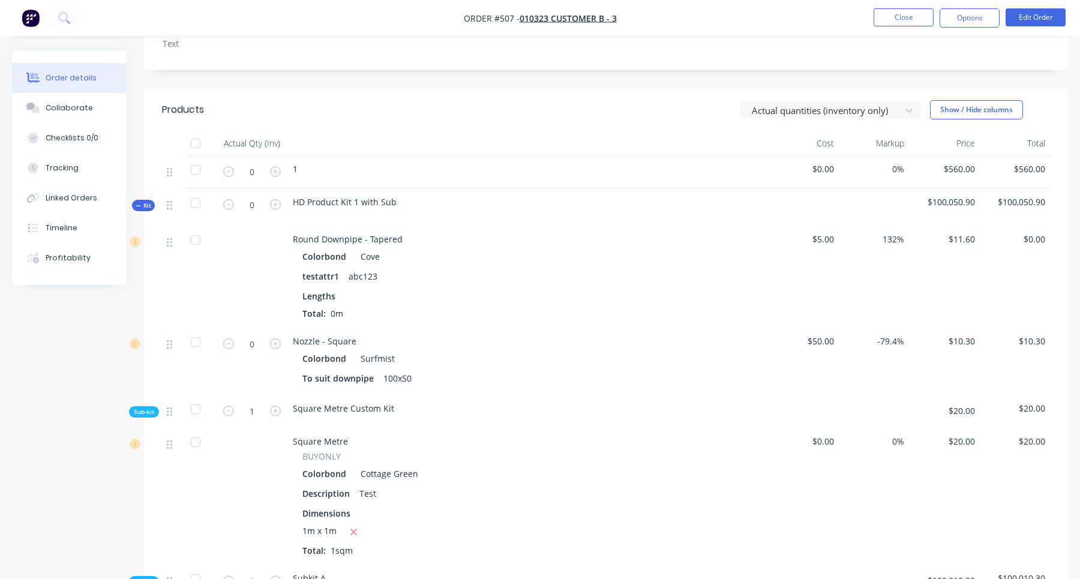
click at [213, 412] on div at bounding box center [201, 411] width 30 height 33
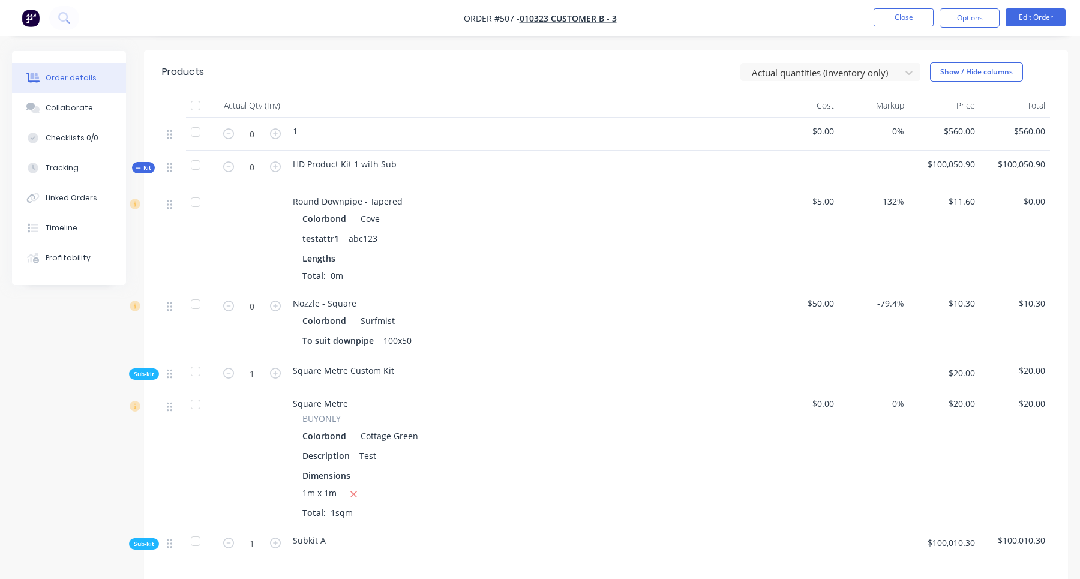
scroll to position [586, 0]
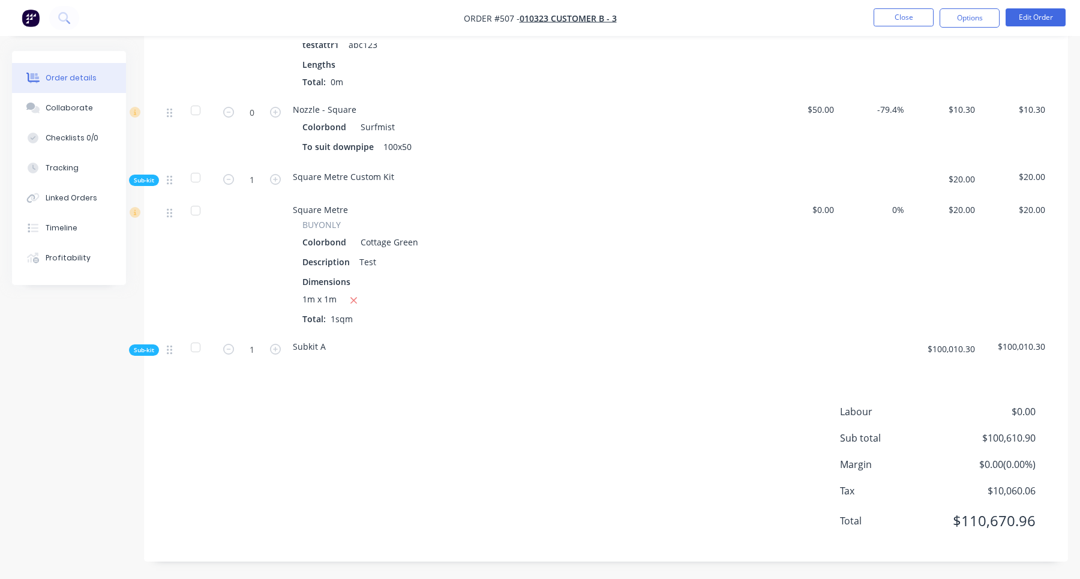
click at [154, 350] on div "Sub-kit" at bounding box center [144, 350] width 30 height 11
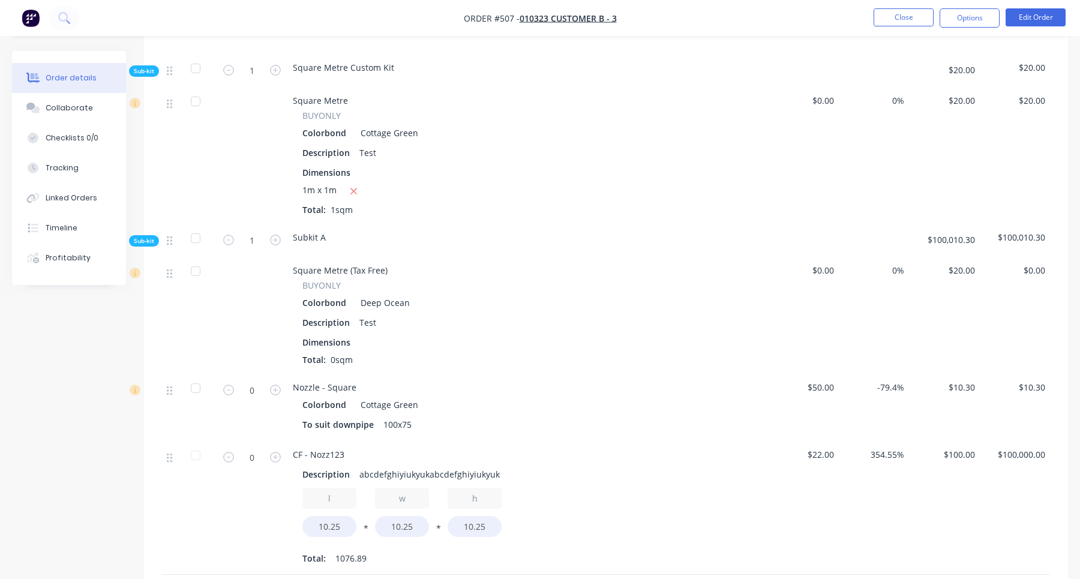
scroll to position [677, 0]
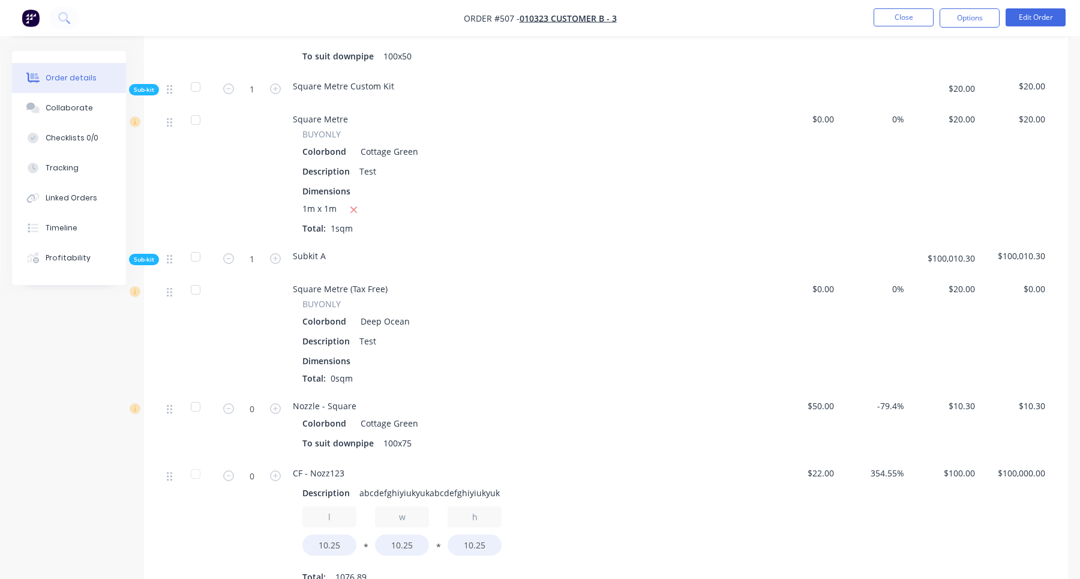
click at [333, 189] on span "Dimensions" at bounding box center [327, 191] width 48 height 13
click at [325, 138] on span "BUYONLY" at bounding box center [322, 134] width 38 height 13
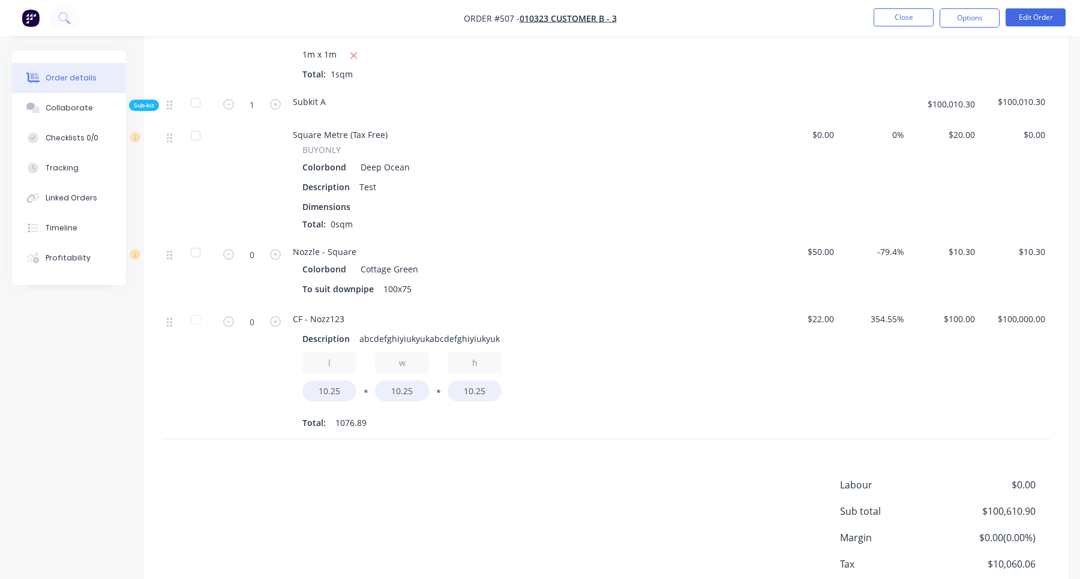
scroll to position [877, 0]
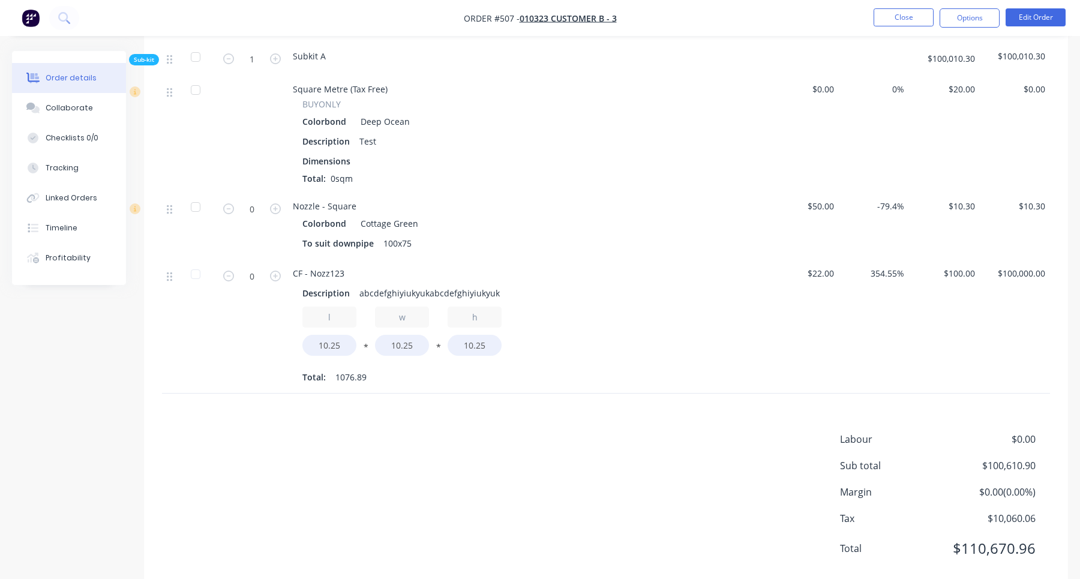
copy span "BUYONLY"
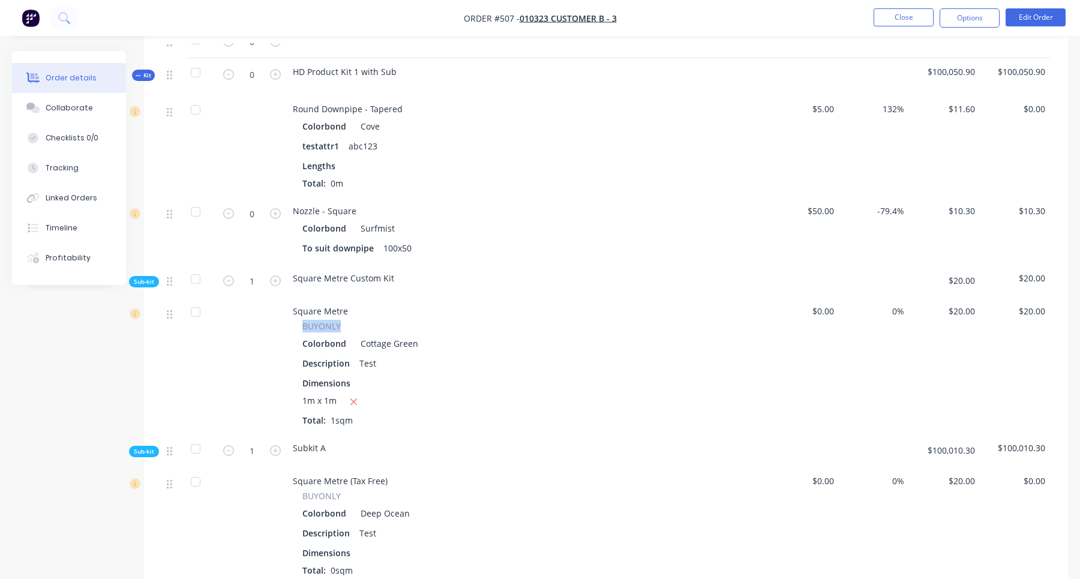
scroll to position [483, 0]
click at [323, 318] on span "Square Metre" at bounding box center [320, 313] width 55 height 11
copy span "Square Metre"
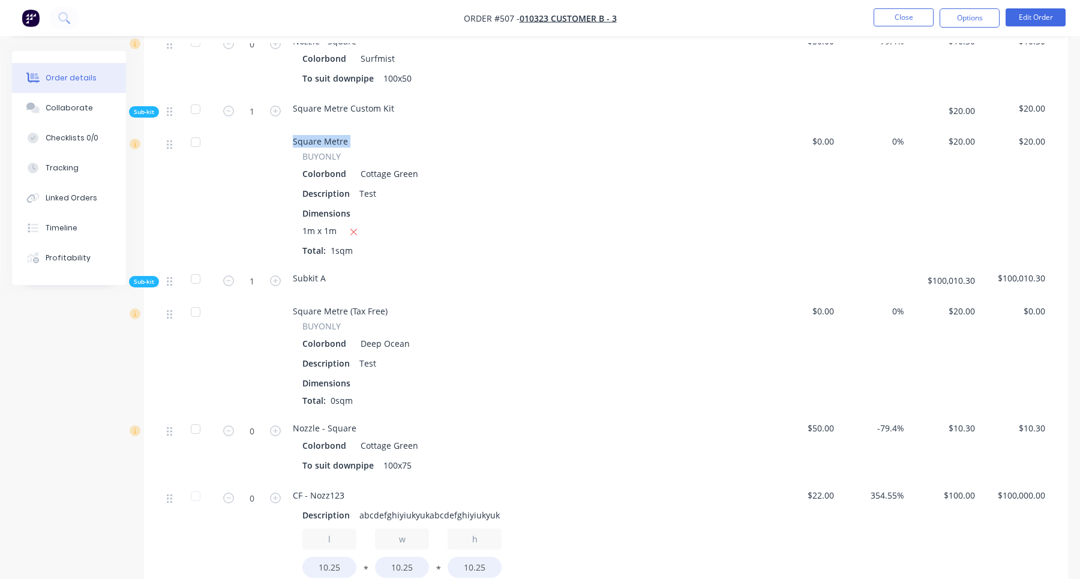
scroll to position [672, 0]
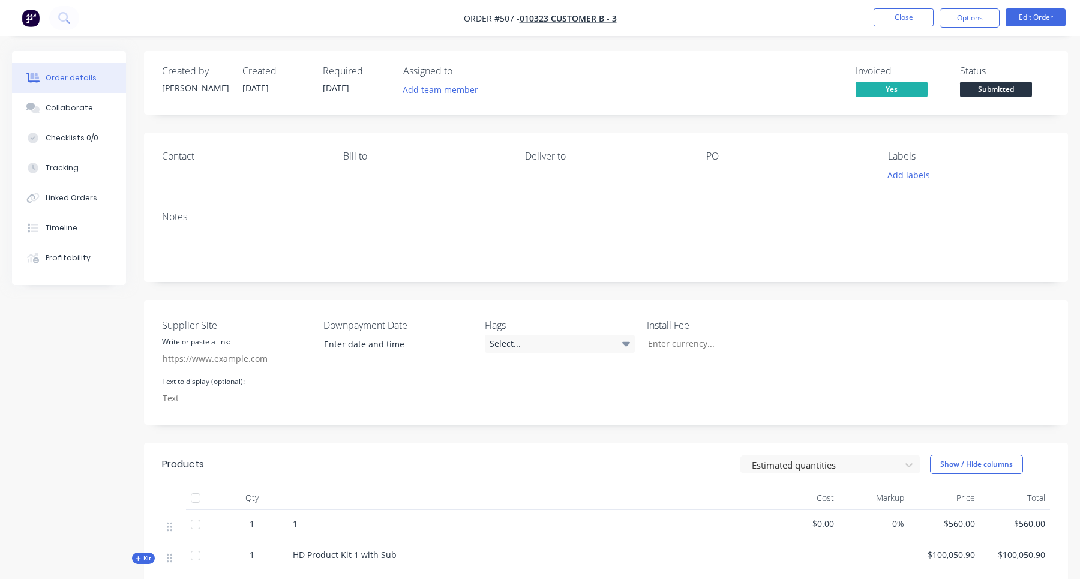
scroll to position [212, 0]
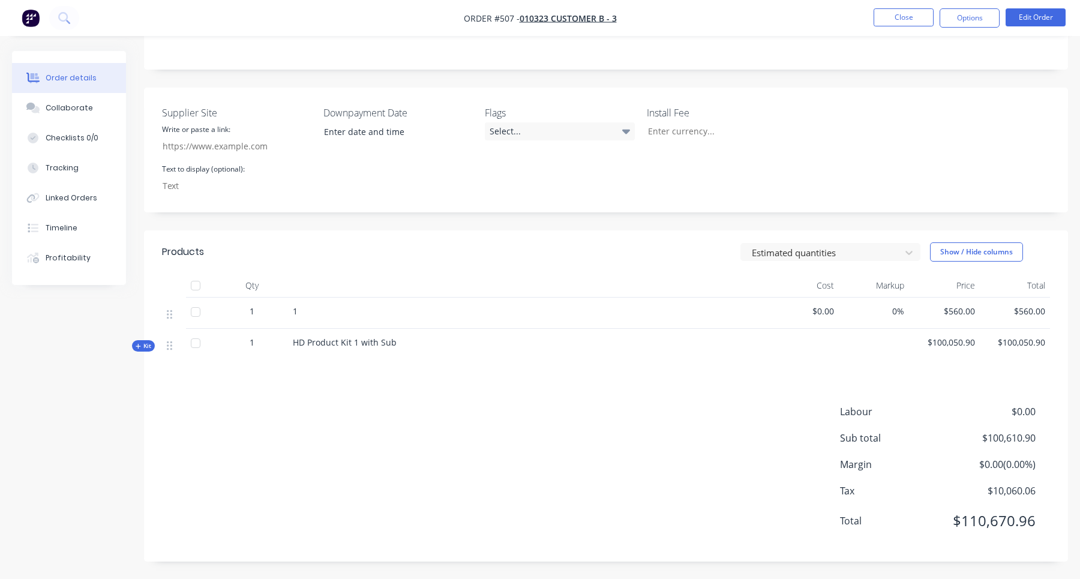
click at [151, 351] on div "Qty Cost Markup Price Total 1 1 $0.00 0% $560.00 $560.00 Kit 1 HD Product Kit 1…" at bounding box center [606, 320] width 924 height 92
click at [152, 349] on button "Kit" at bounding box center [143, 345] width 23 height 11
